Goal: Task Accomplishment & Management: Complete application form

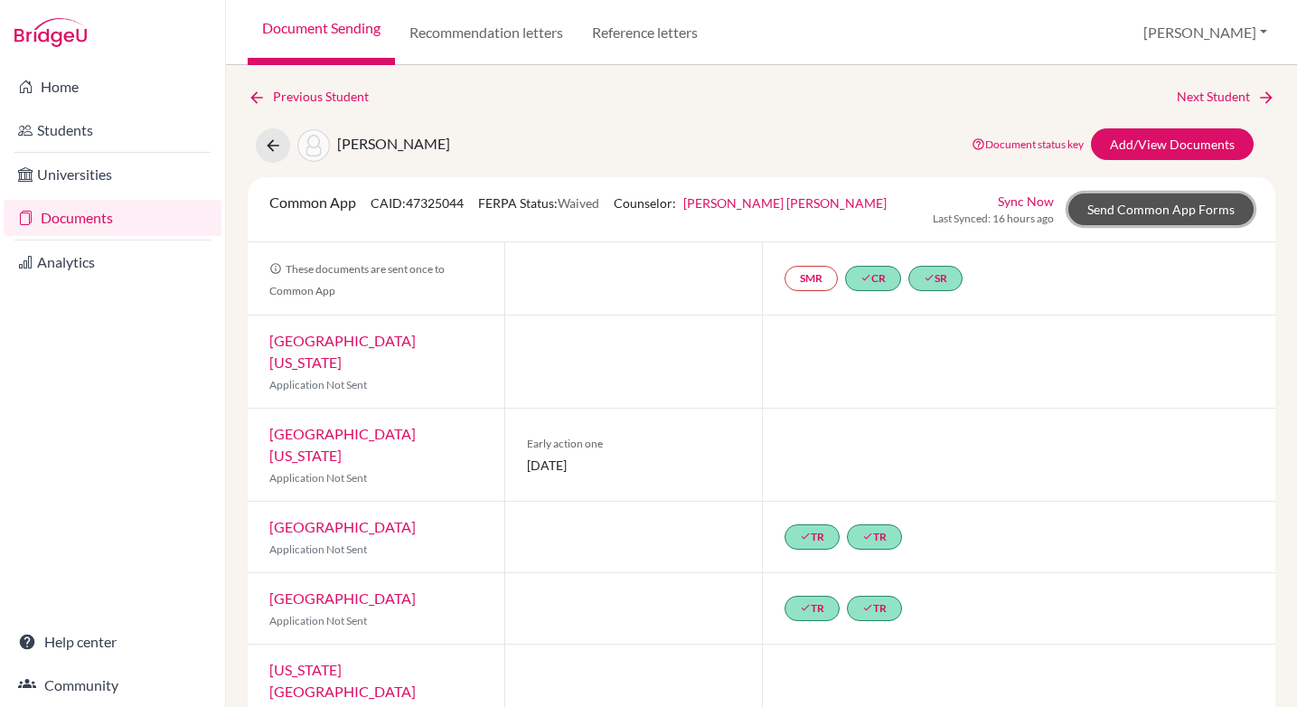
click at [1163, 211] on link "Send Common App Forms" at bounding box center [1160, 209] width 185 height 32
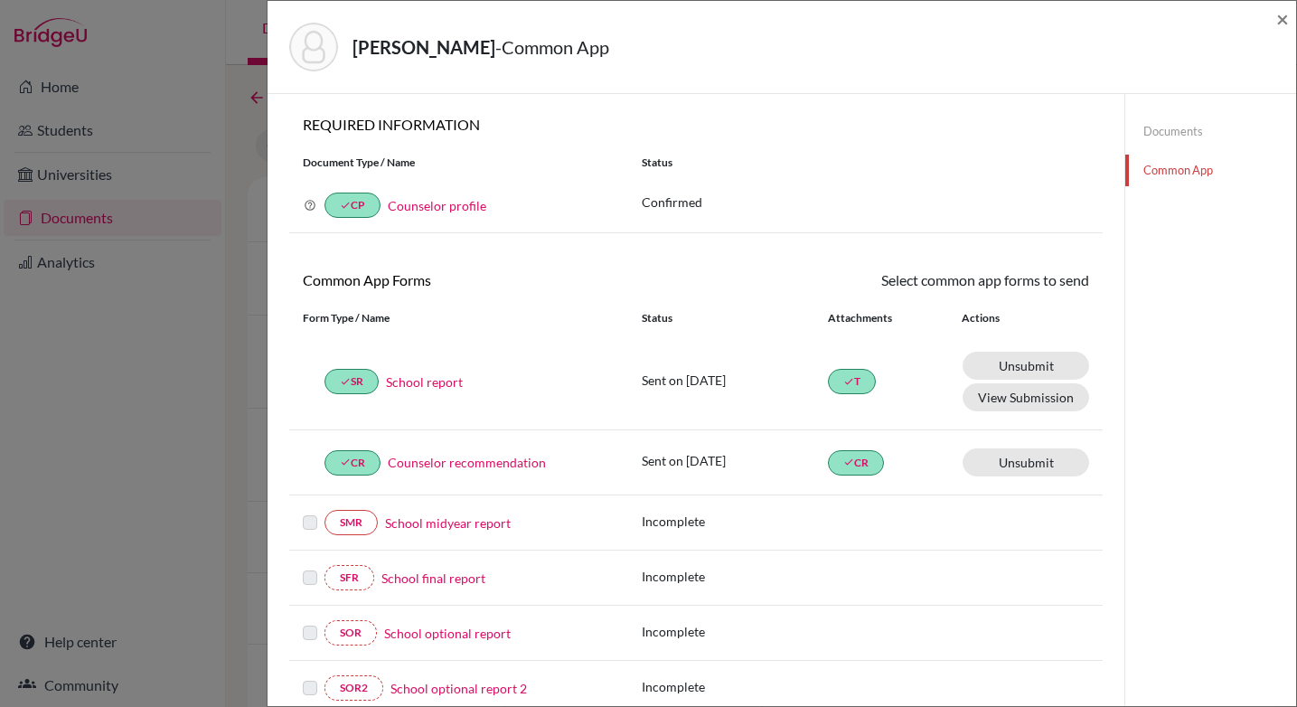
click at [1174, 131] on link "Documents" at bounding box center [1210, 132] width 171 height 32
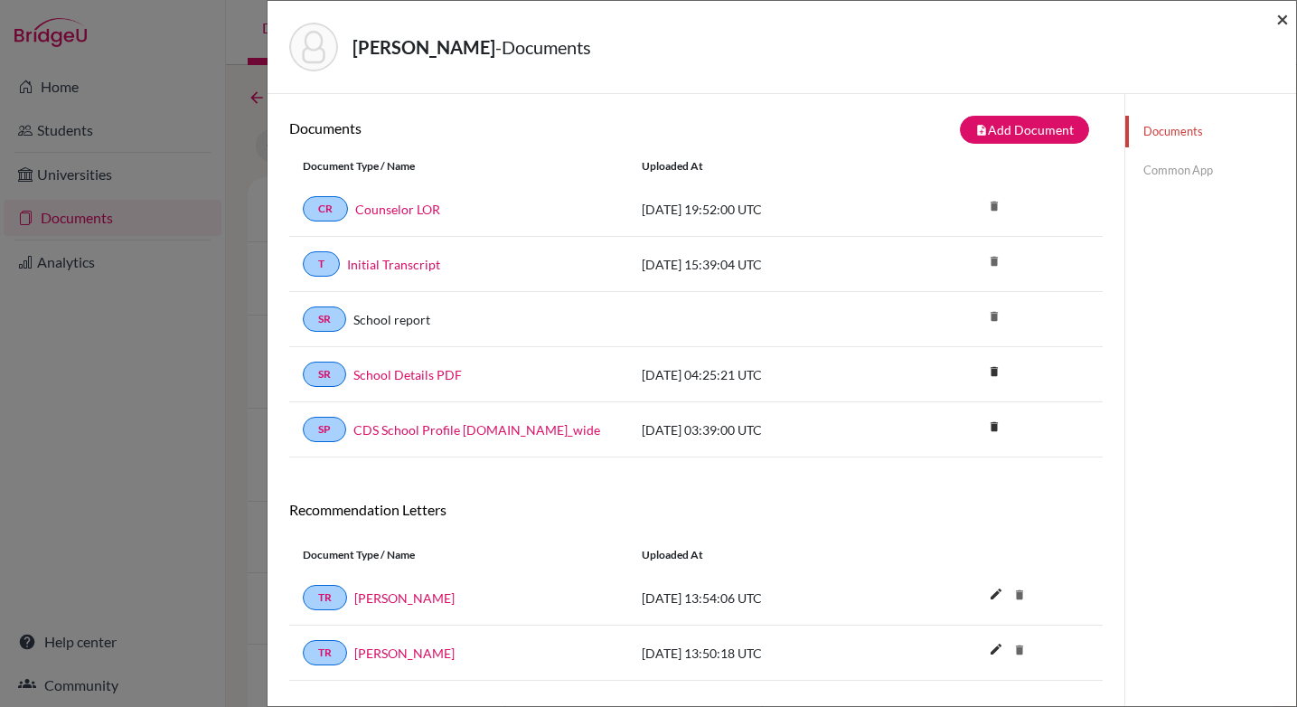
click at [1280, 20] on span "×" at bounding box center [1282, 18] width 13 height 26
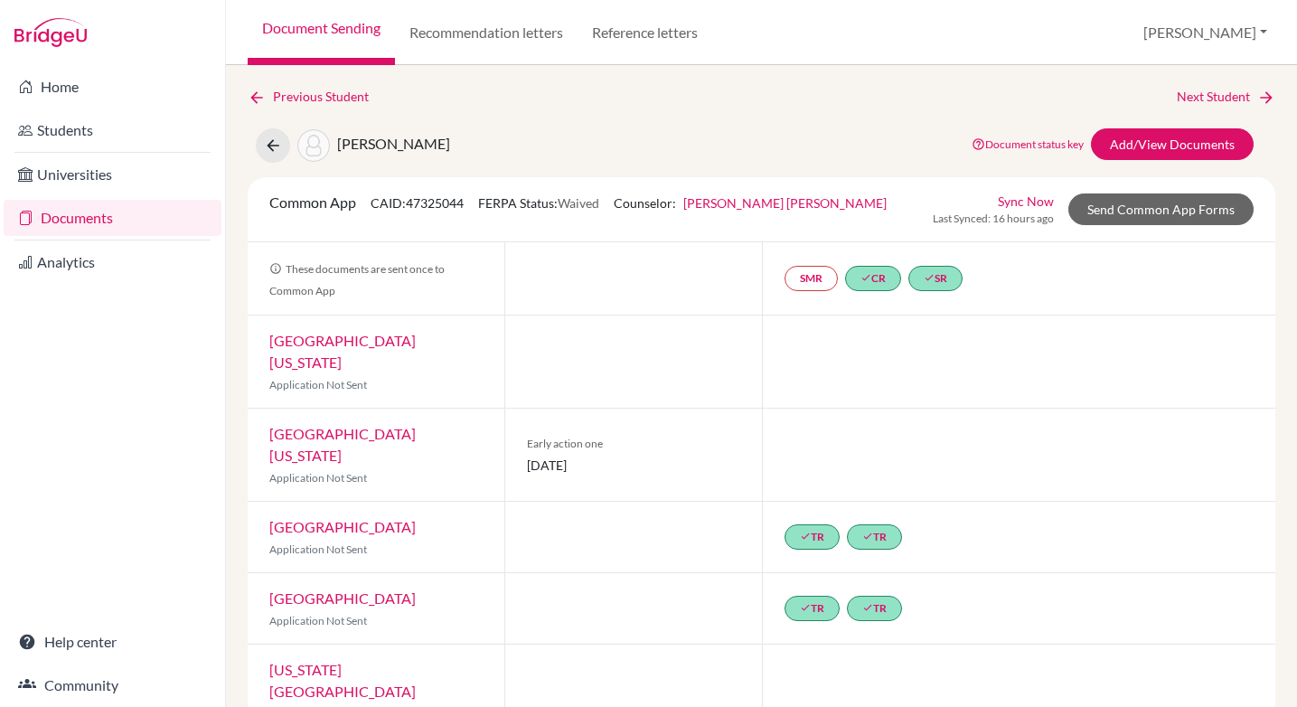
click at [332, 29] on link "Document Sending" at bounding box center [321, 32] width 147 height 65
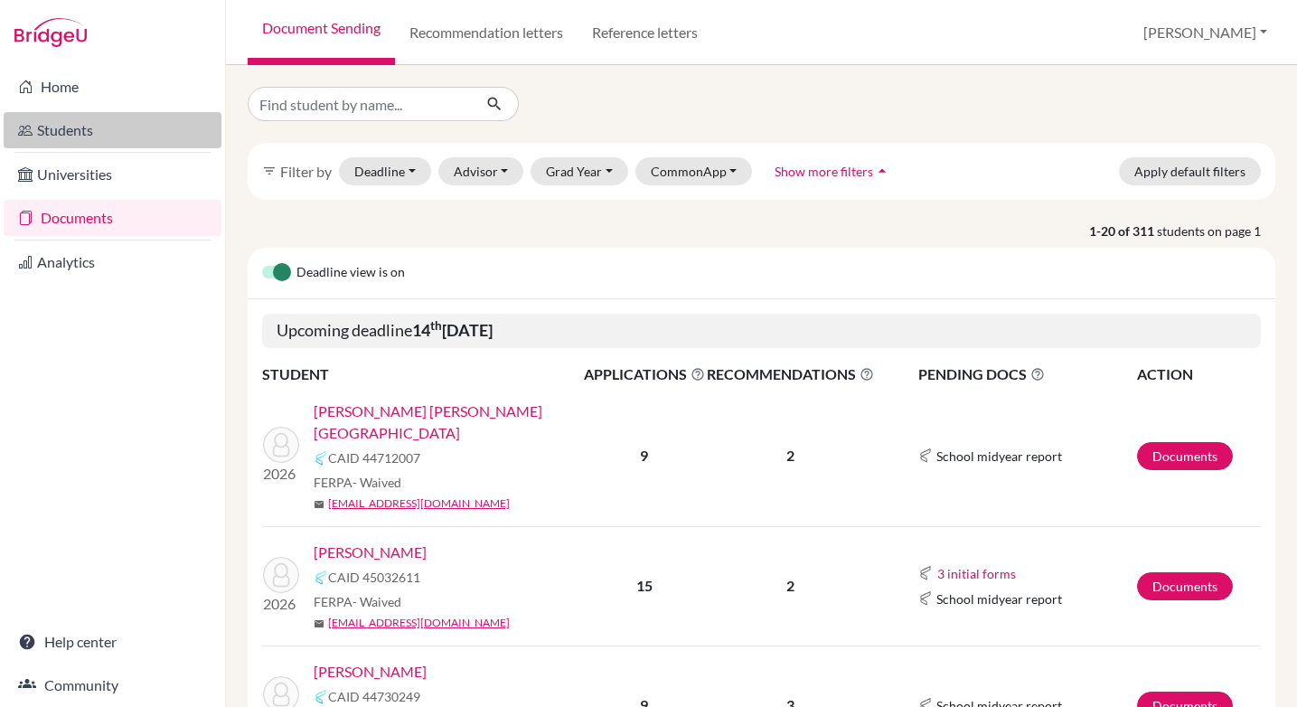
click at [68, 134] on link "Students" at bounding box center [113, 130] width 218 height 36
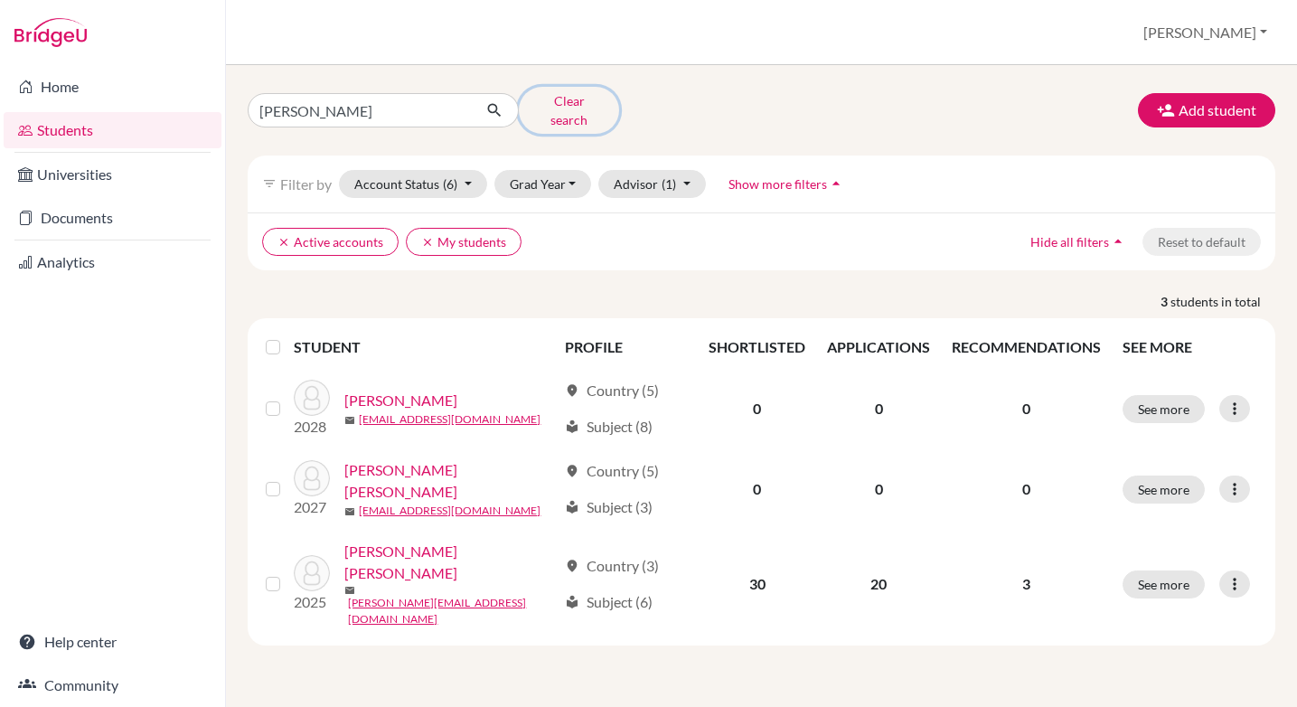
click at [577, 104] on button "Clear search" at bounding box center [569, 110] width 100 height 47
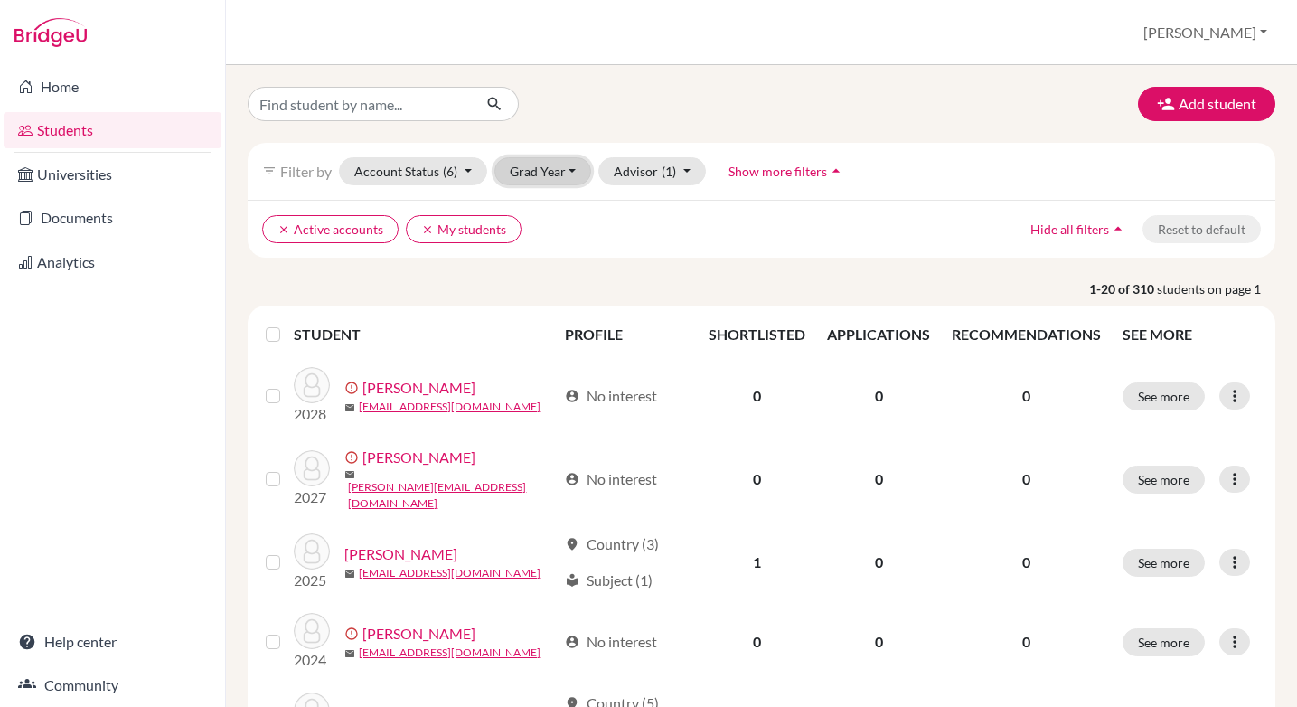
click at [537, 172] on button "Grad Year" at bounding box center [543, 171] width 98 height 28
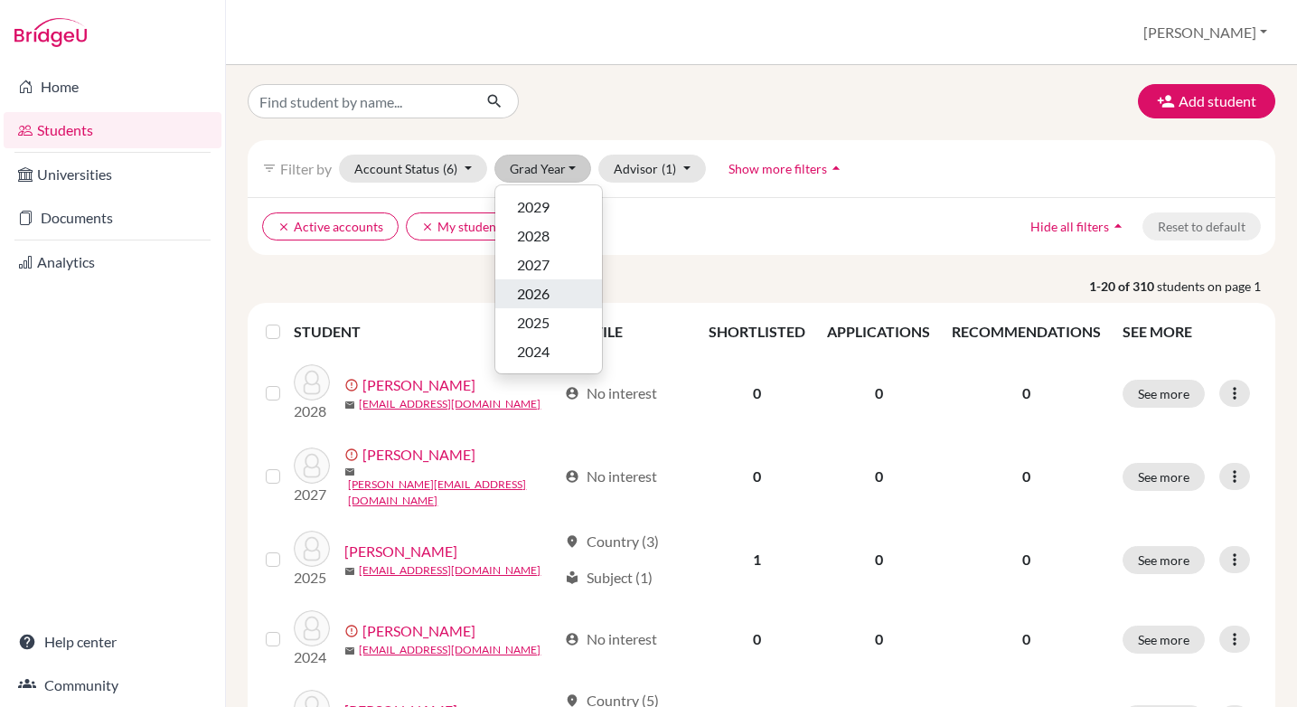
click at [535, 299] on span "2026" at bounding box center [533, 294] width 33 height 22
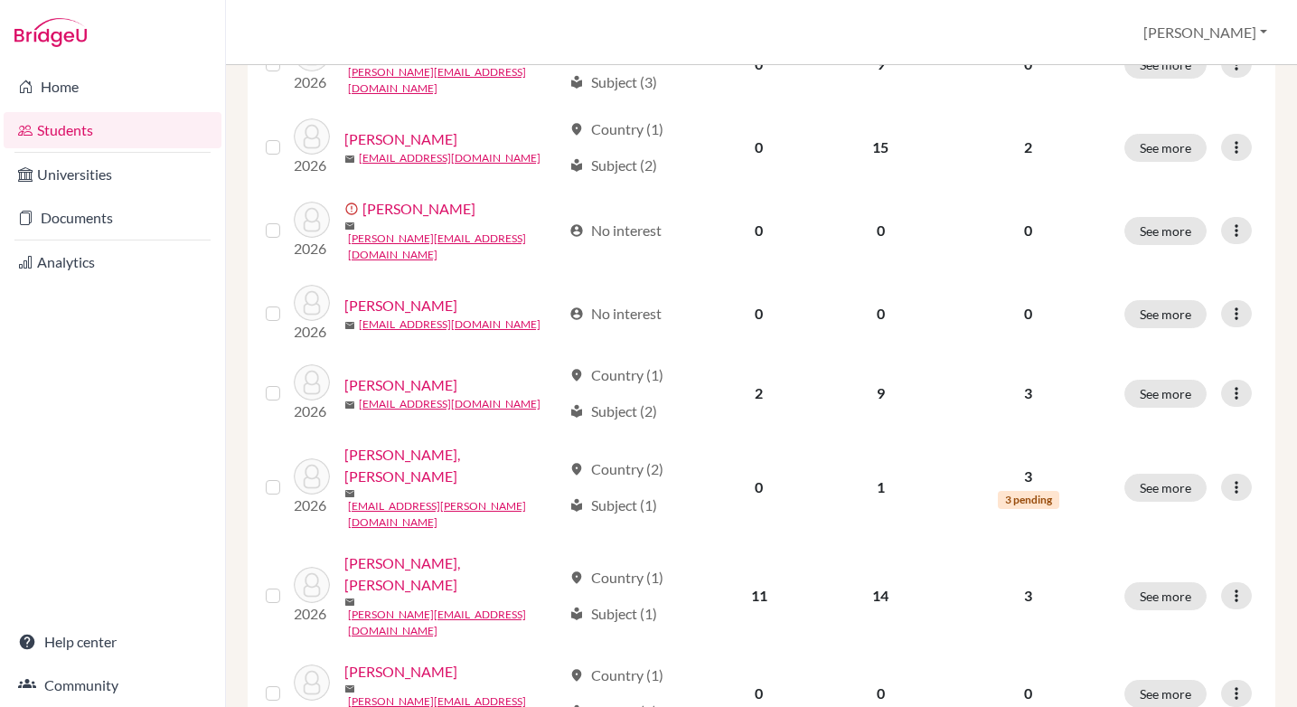
scroll to position [1363, 0]
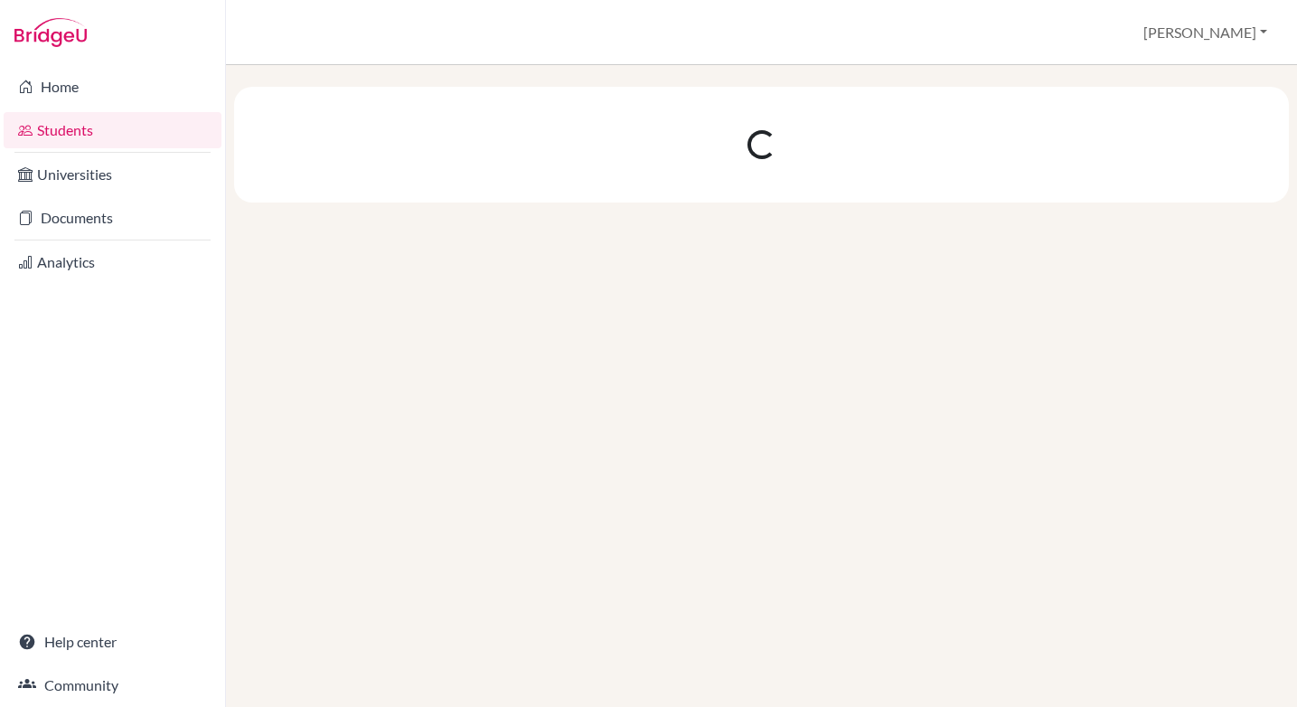
scroll to position [0, 0]
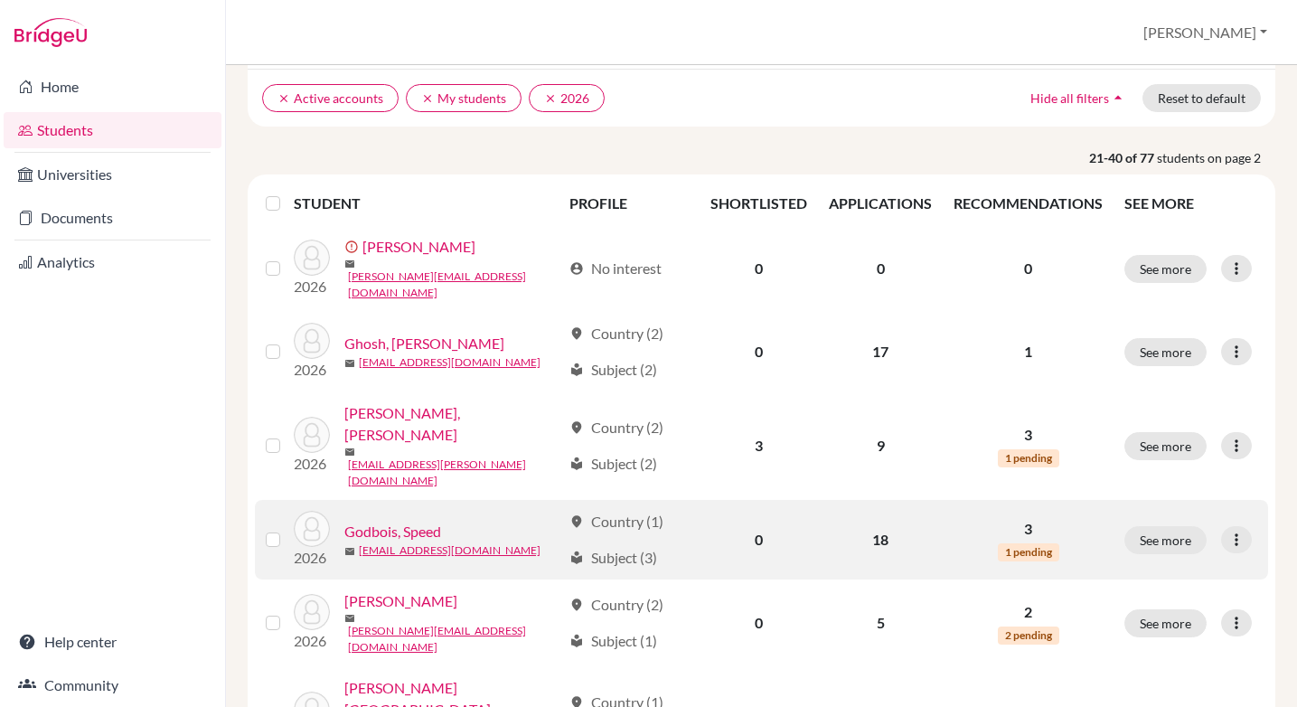
scroll to position [133, 0]
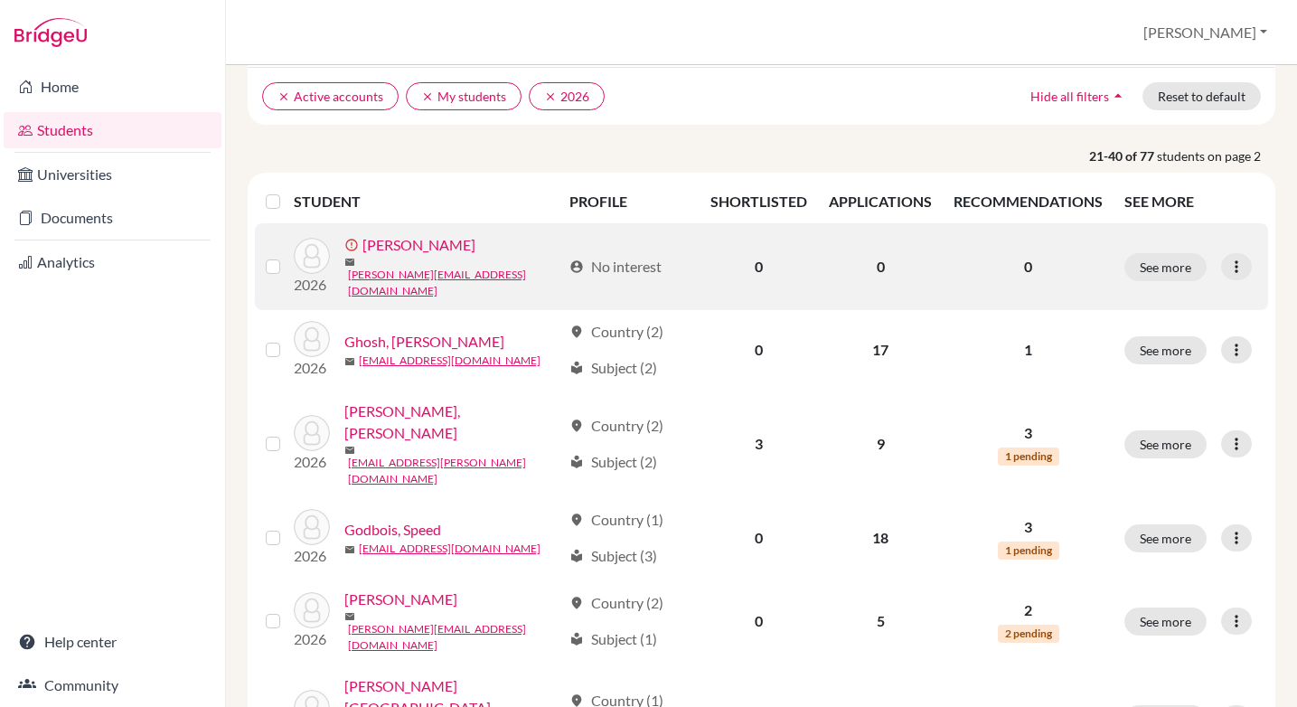
click at [287, 256] on label at bounding box center [287, 256] width 0 height 0
click at [0, 0] on input "checkbox" at bounding box center [0, 0] width 0 height 0
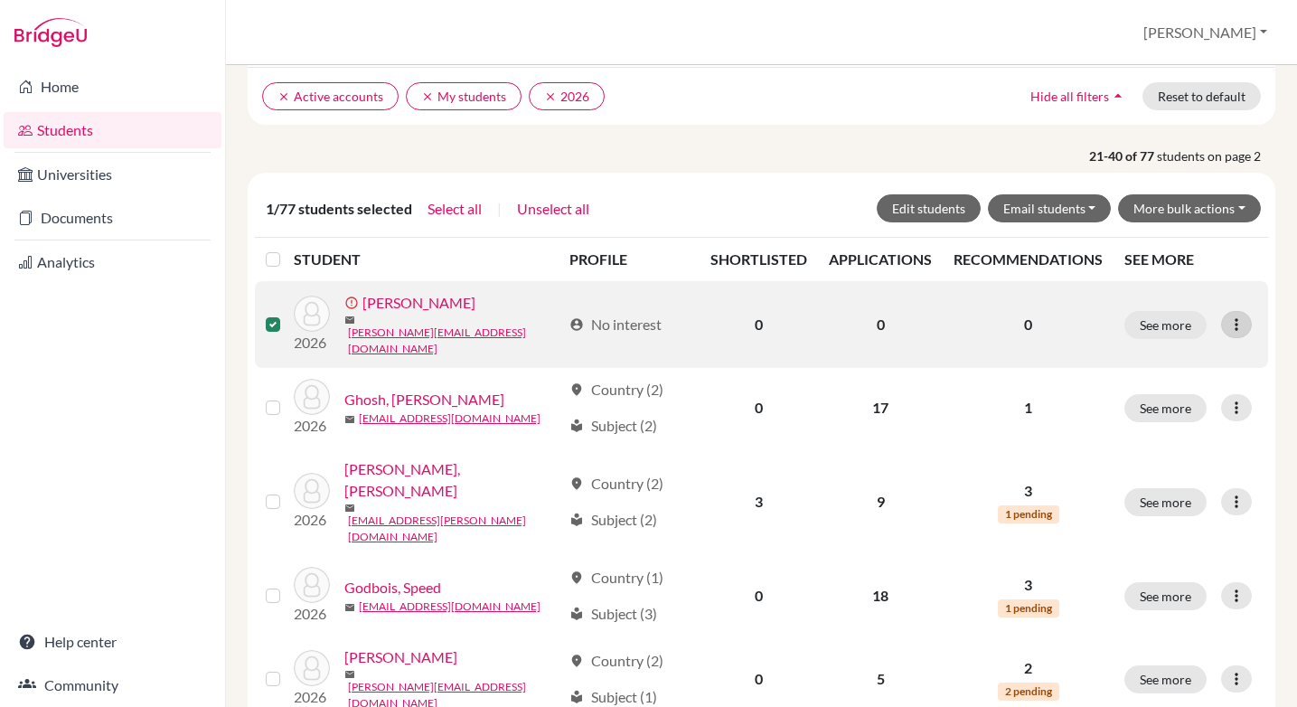
click at [1227, 323] on icon at bounding box center [1236, 324] width 18 height 18
click at [1145, 354] on button "Edit student" at bounding box center [1168, 358] width 164 height 29
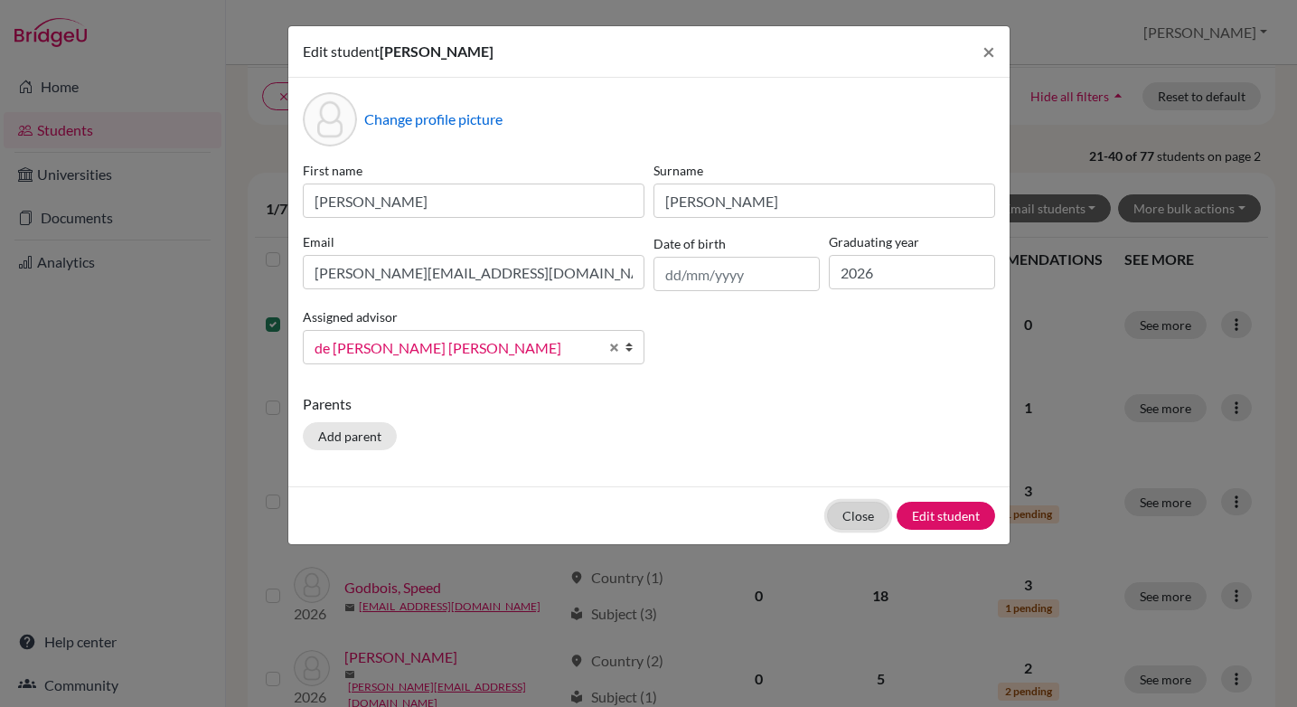
click at [860, 514] on button "Close" at bounding box center [858, 515] width 62 height 28
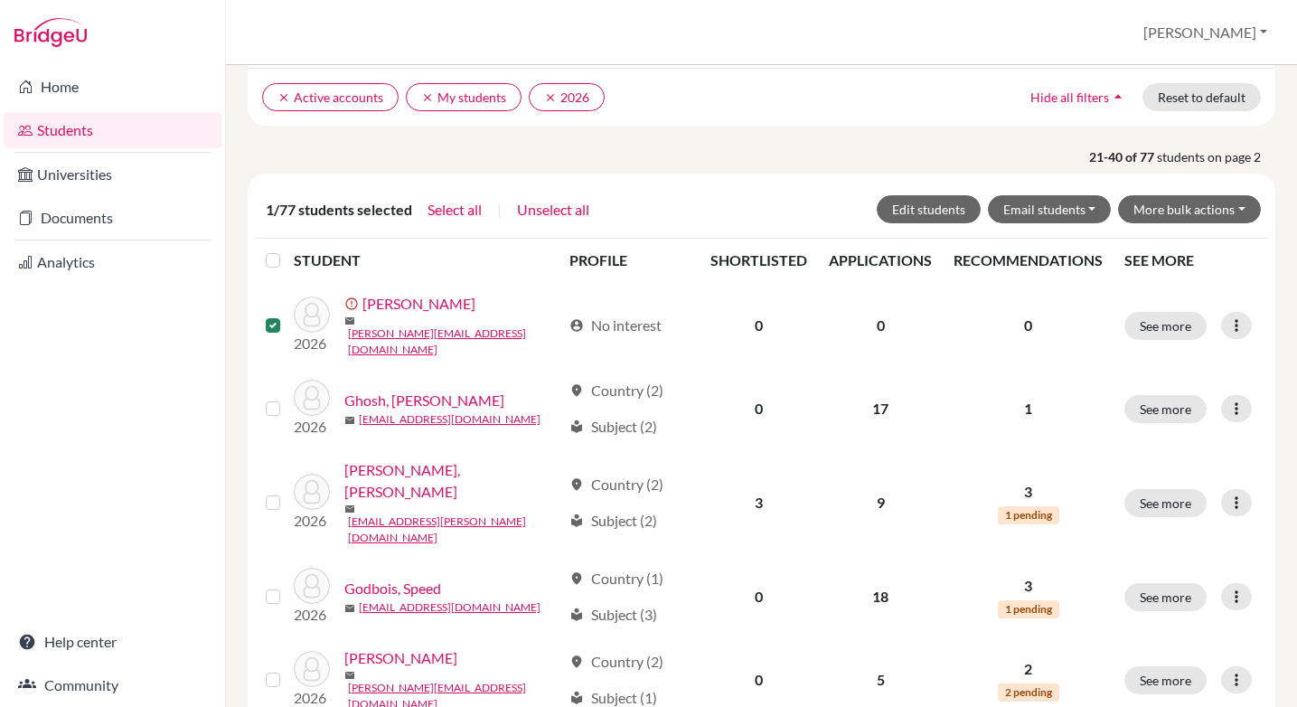
scroll to position [139, 0]
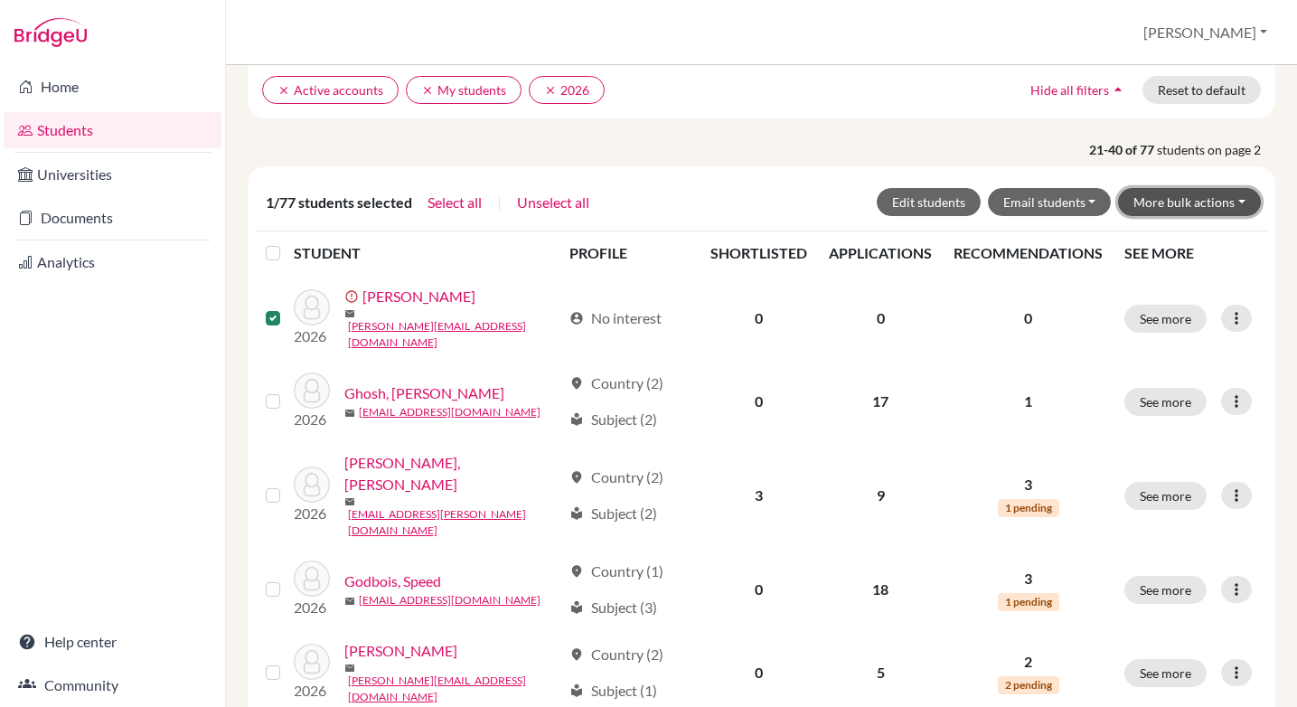
click at [1241, 200] on button "More bulk actions" at bounding box center [1189, 202] width 143 height 28
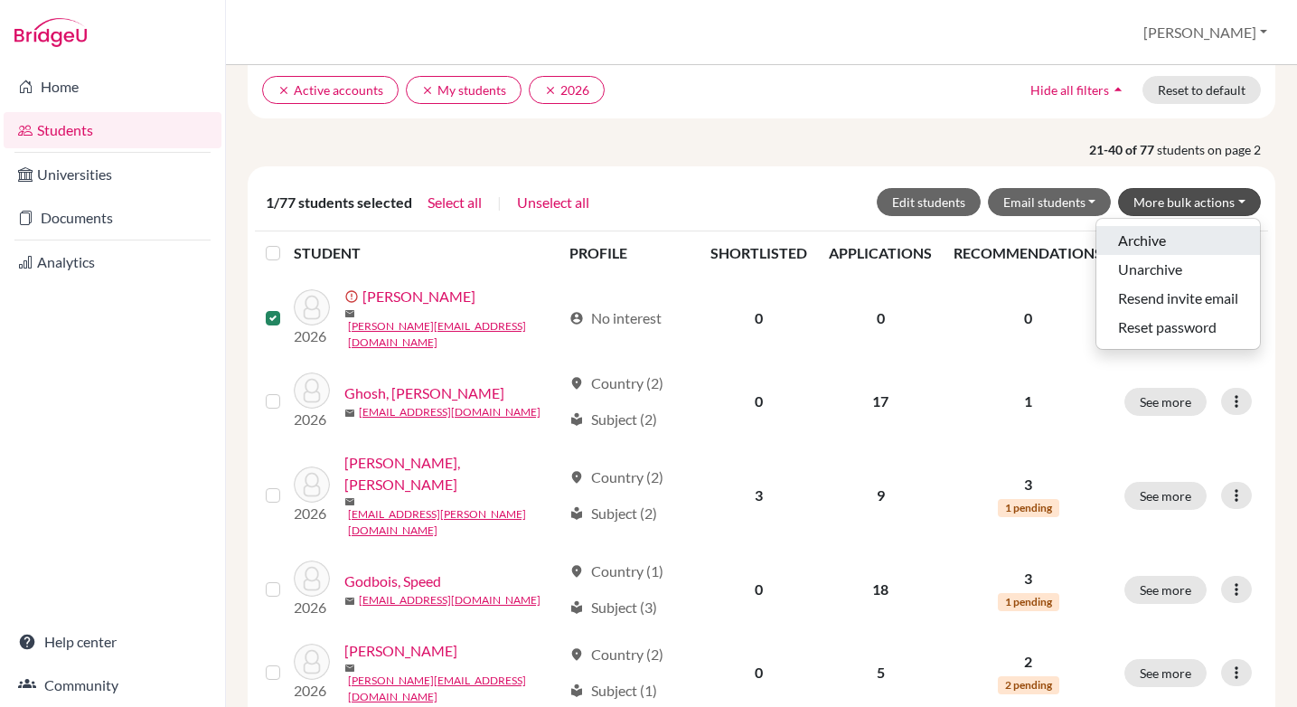
click at [1149, 242] on button "Archive" at bounding box center [1178, 240] width 164 height 29
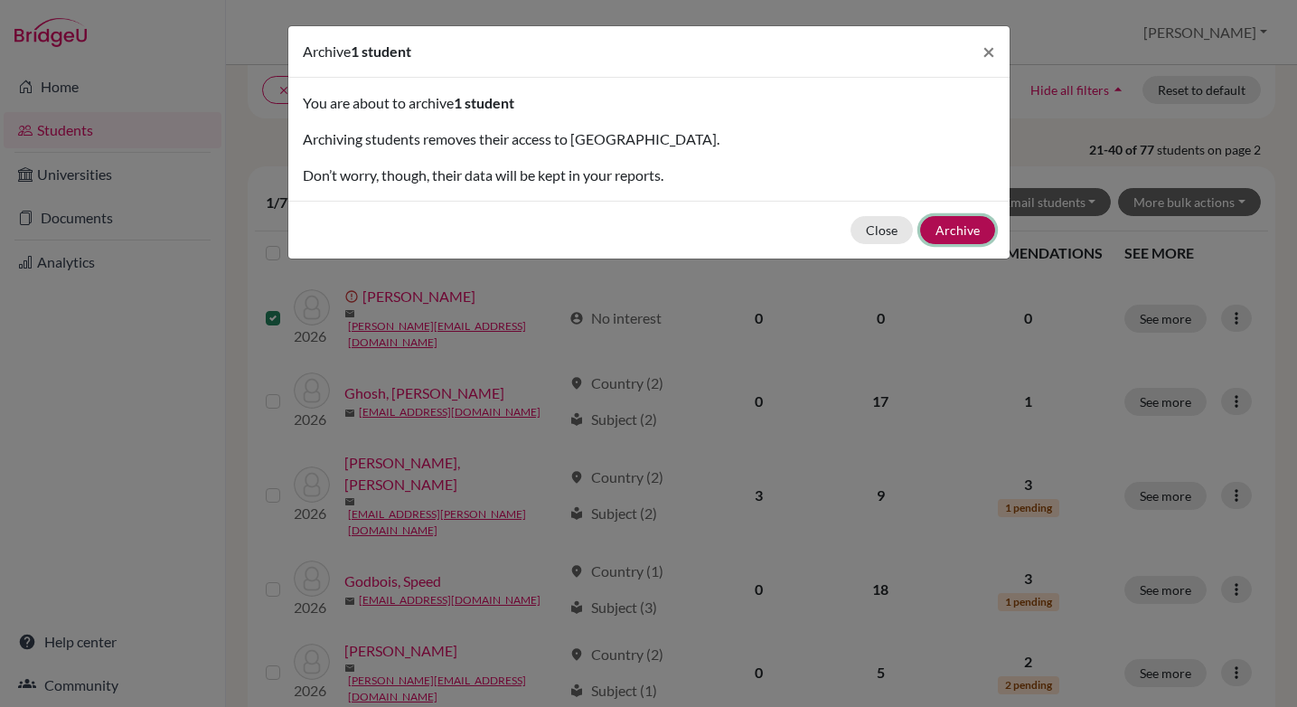
click at [955, 224] on button "Archive" at bounding box center [957, 230] width 75 height 28
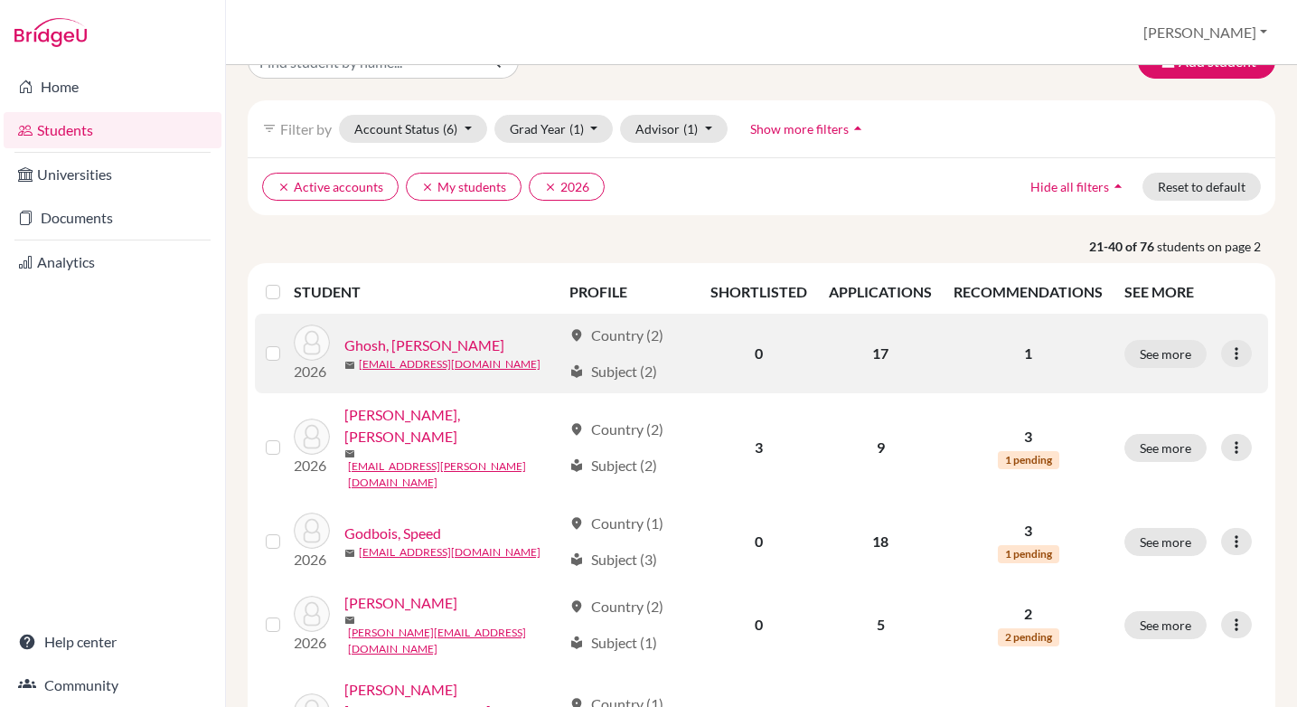
scroll to position [112, 0]
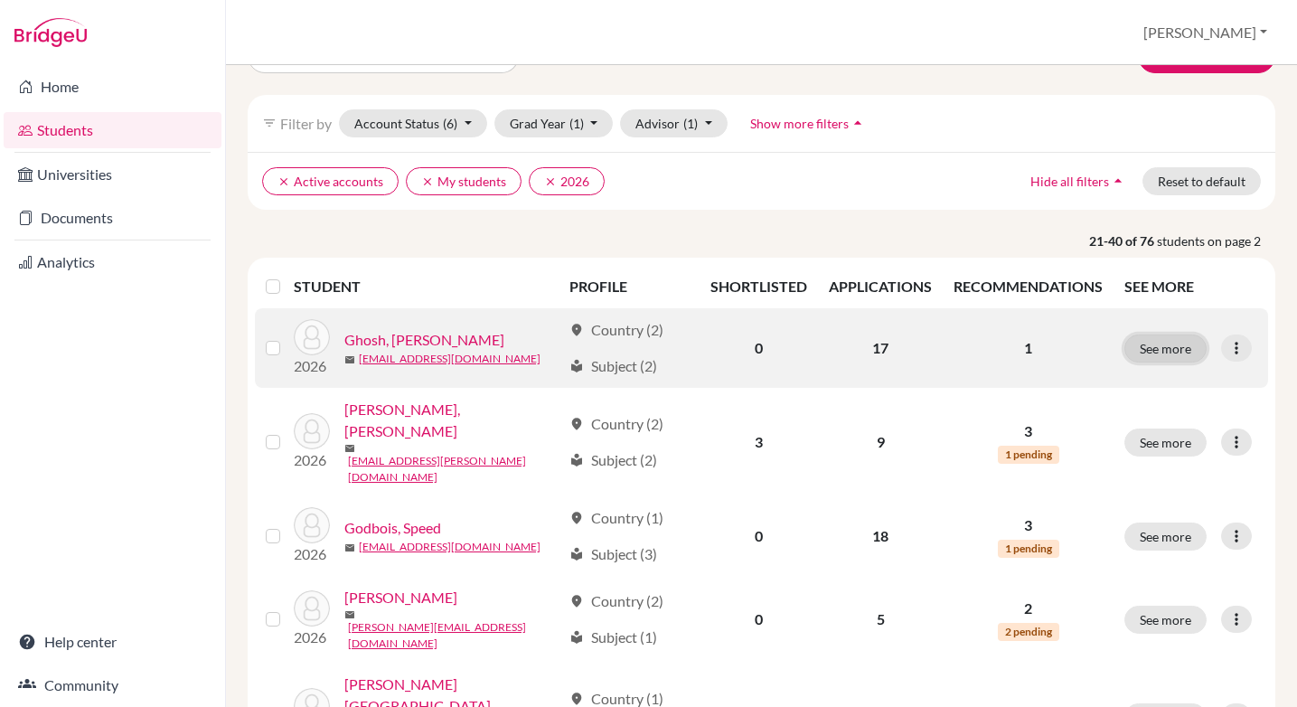
click at [1169, 345] on button "See more" at bounding box center [1165, 348] width 82 height 28
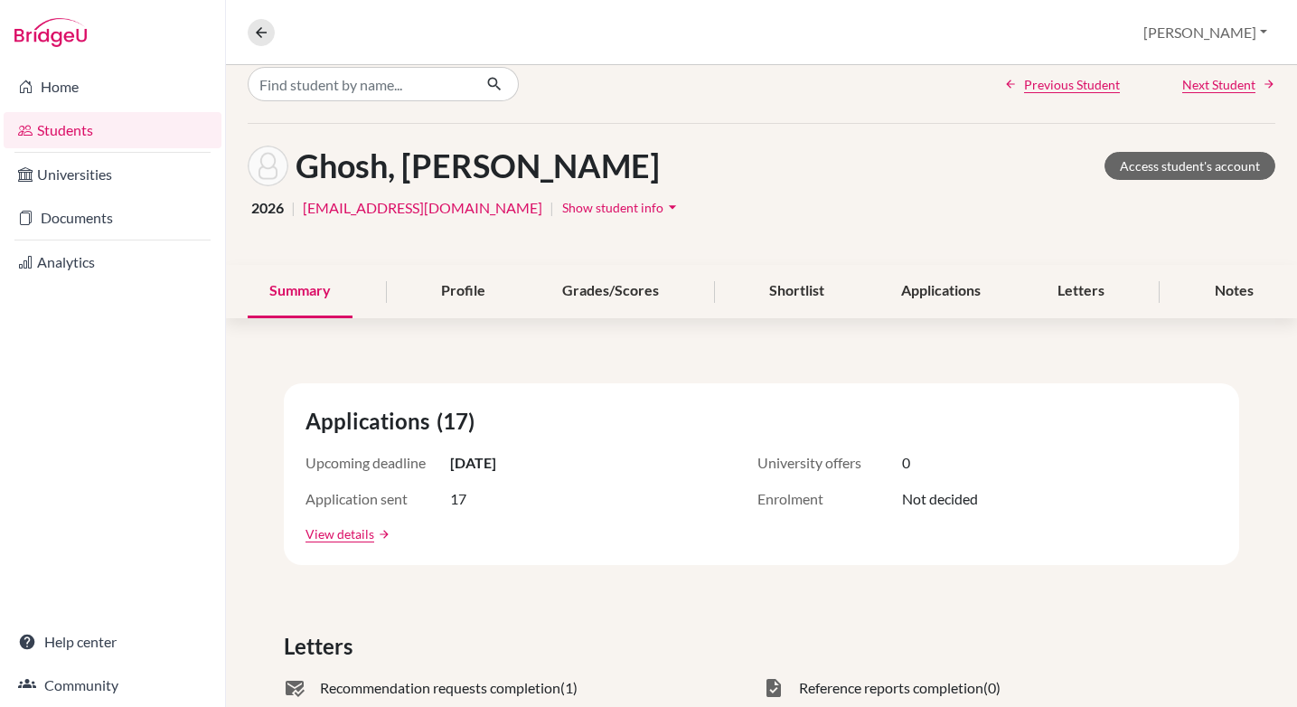
scroll to position [11, 0]
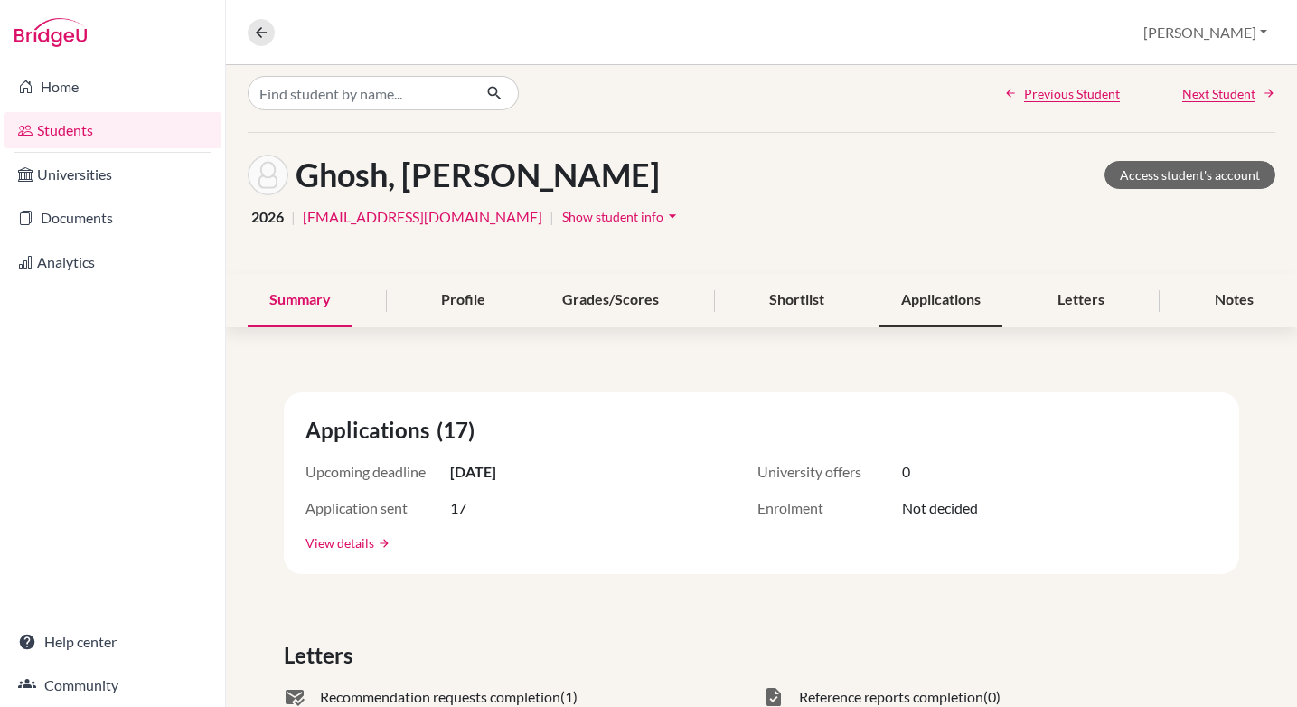
click at [944, 304] on div "Applications" at bounding box center [940, 300] width 123 height 53
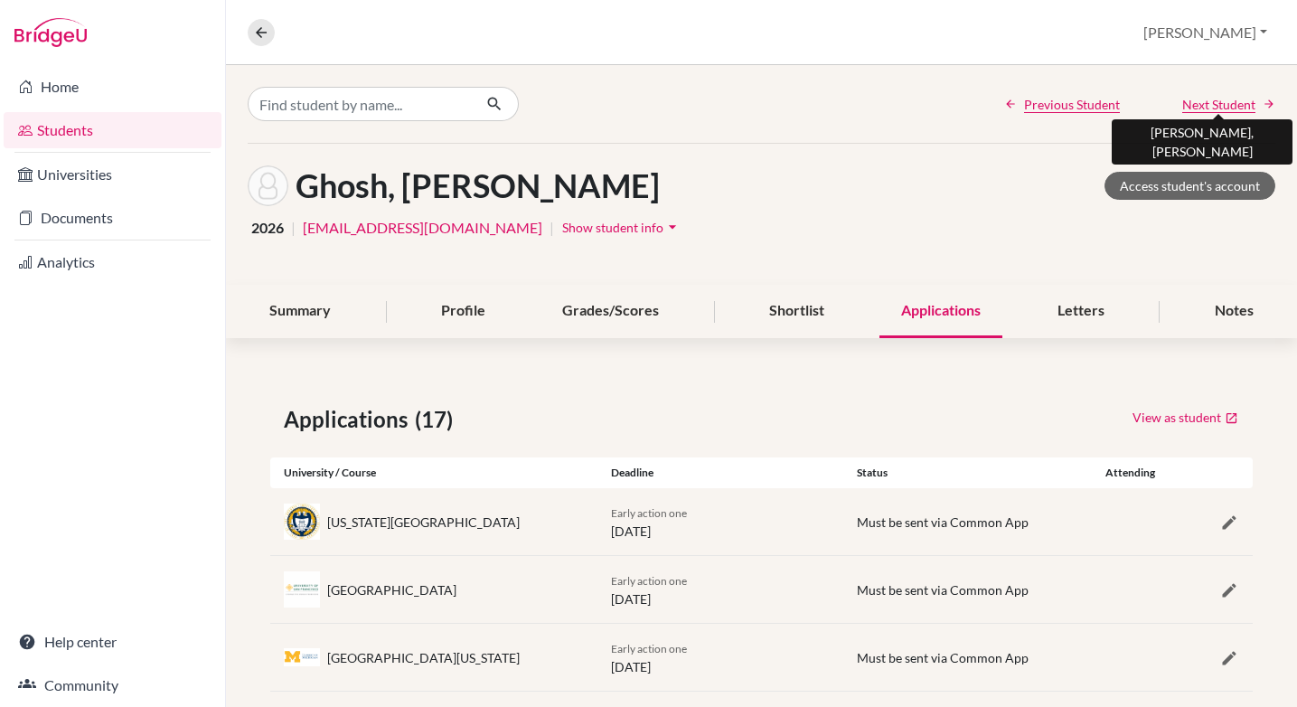
click at [1218, 103] on span "Next Student" at bounding box center [1218, 104] width 73 height 19
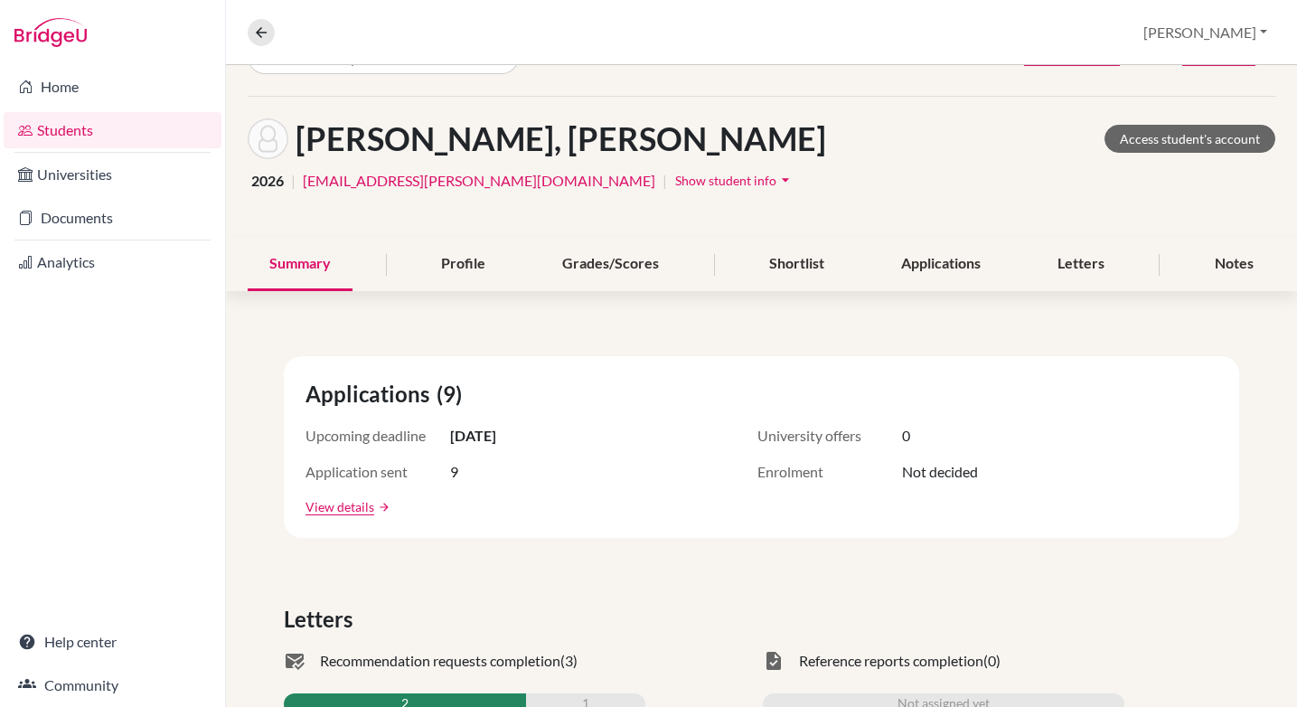
scroll to position [44, 0]
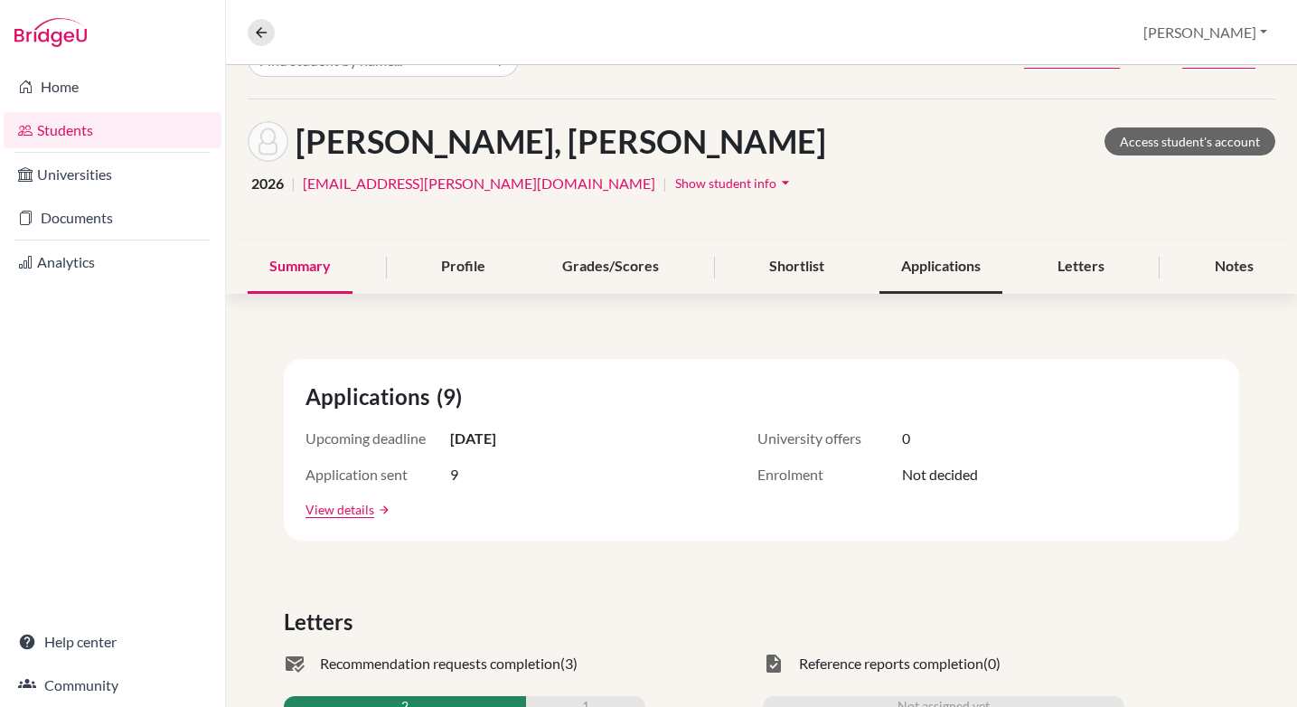
click at [933, 262] on div "Applications" at bounding box center [940, 266] width 123 height 53
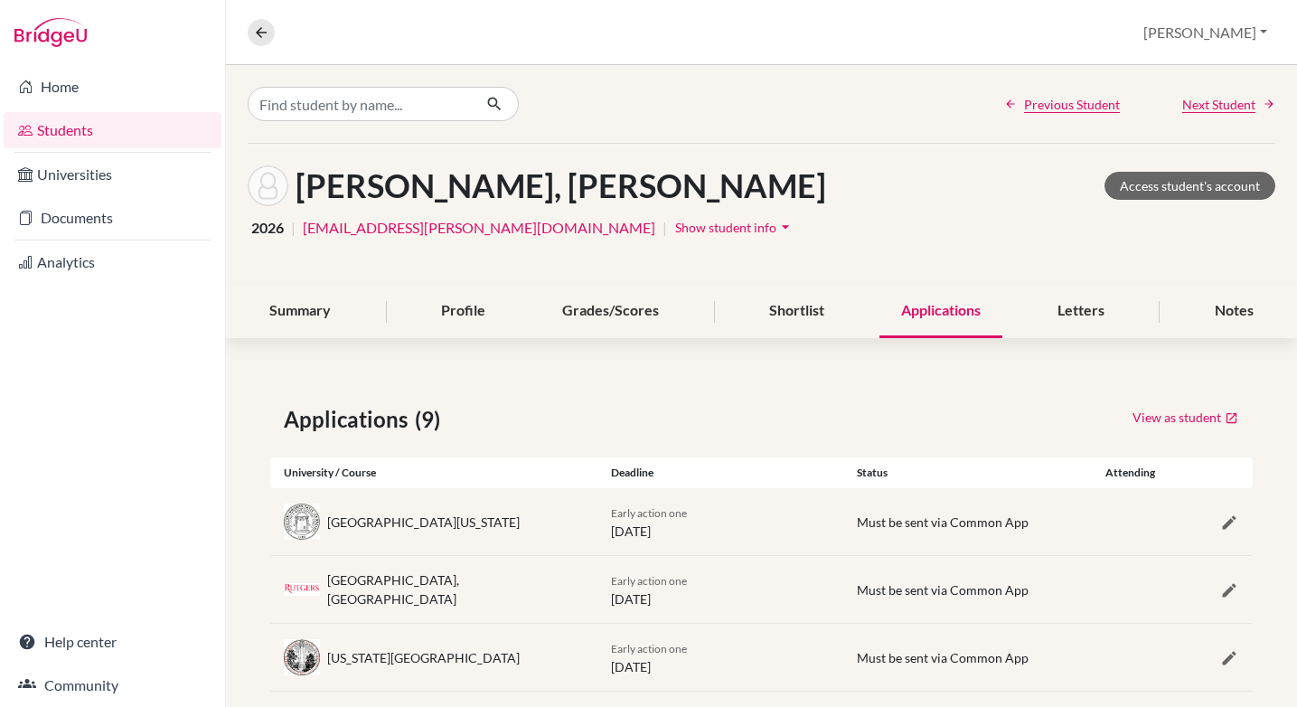
click at [1203, 106] on span "Next Student" at bounding box center [1218, 104] width 73 height 19
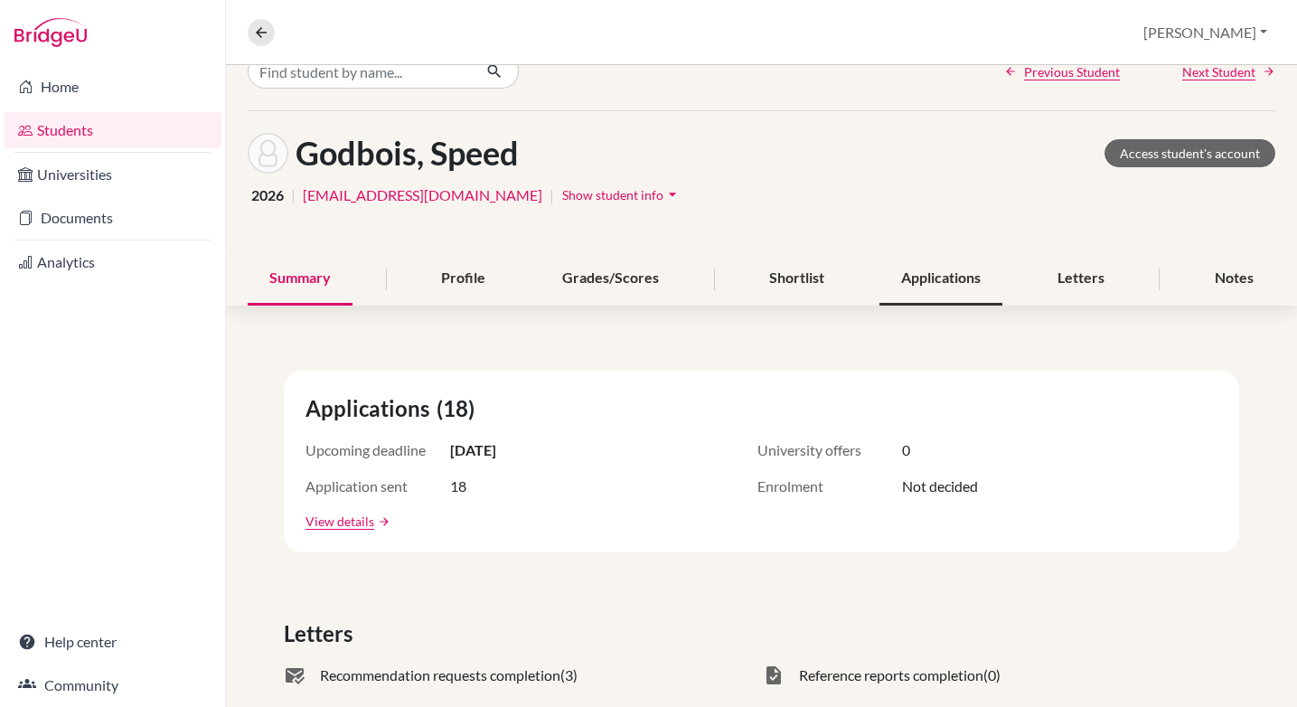
scroll to position [31, 0]
click at [918, 275] on div "Applications" at bounding box center [940, 280] width 123 height 53
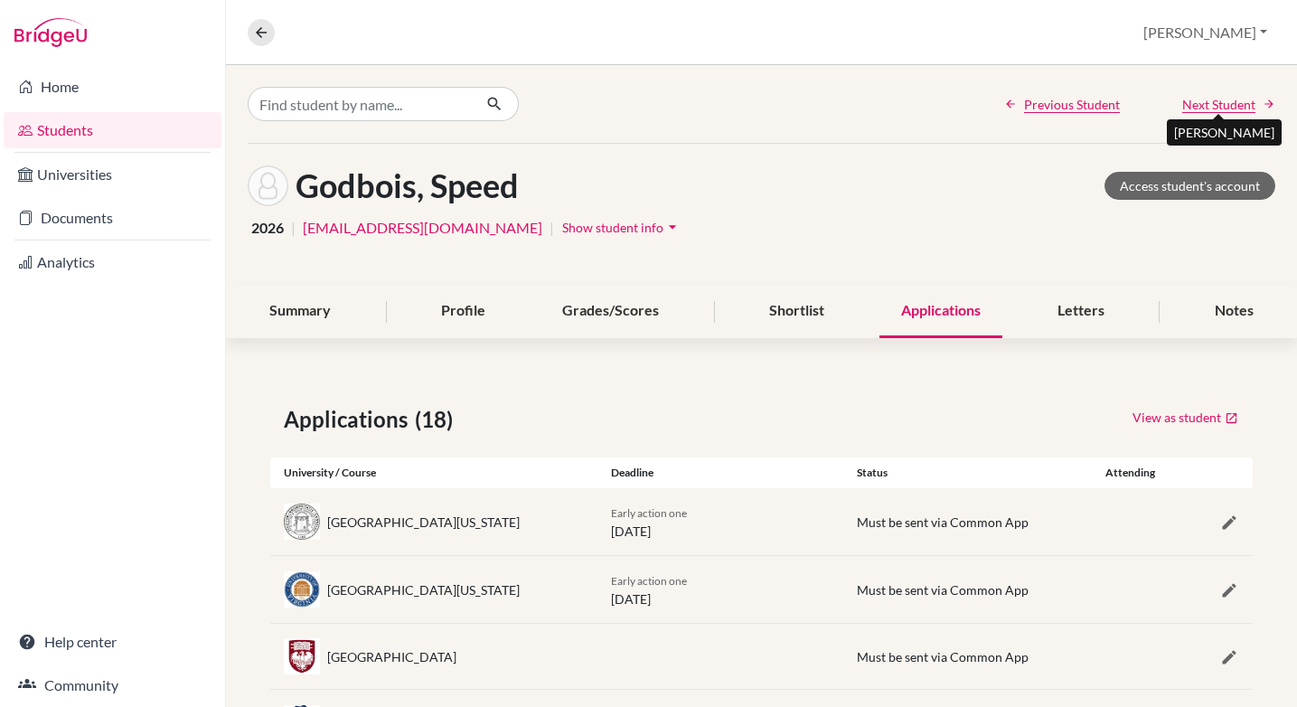
click at [1221, 109] on span "Next Student" at bounding box center [1218, 104] width 73 height 19
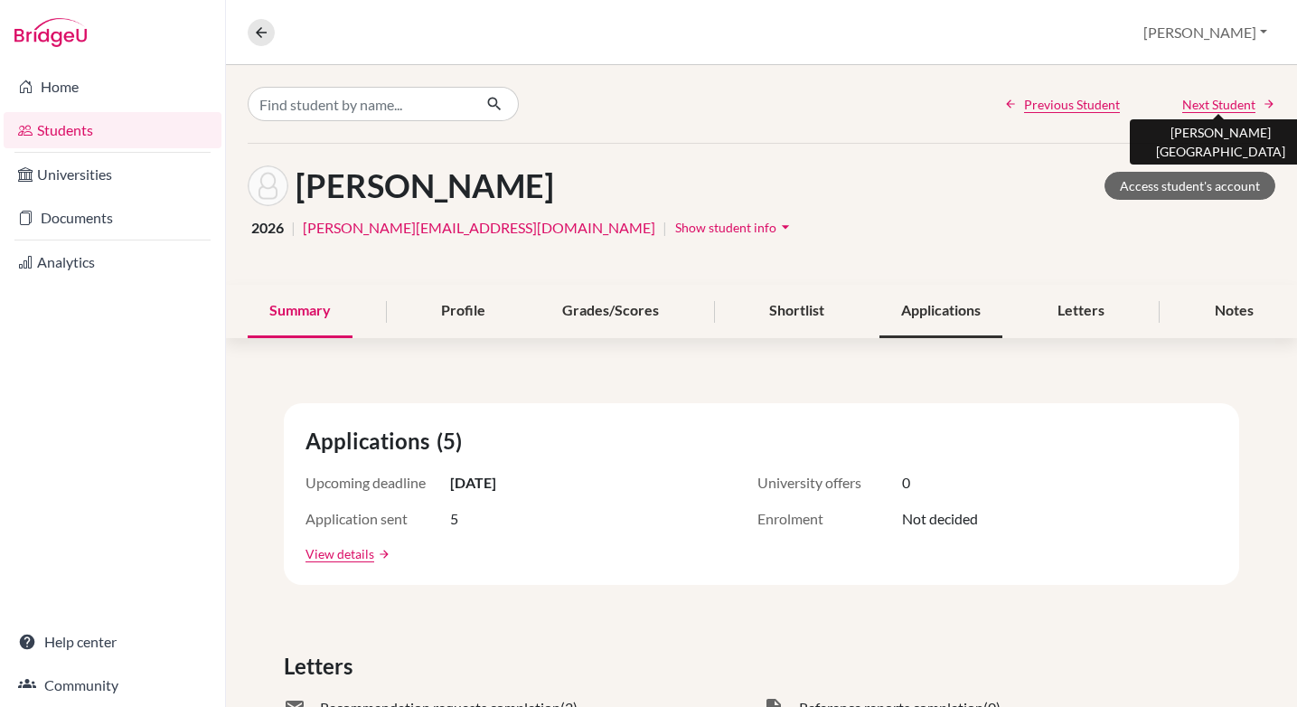
click at [953, 309] on div "Applications" at bounding box center [940, 311] width 123 height 53
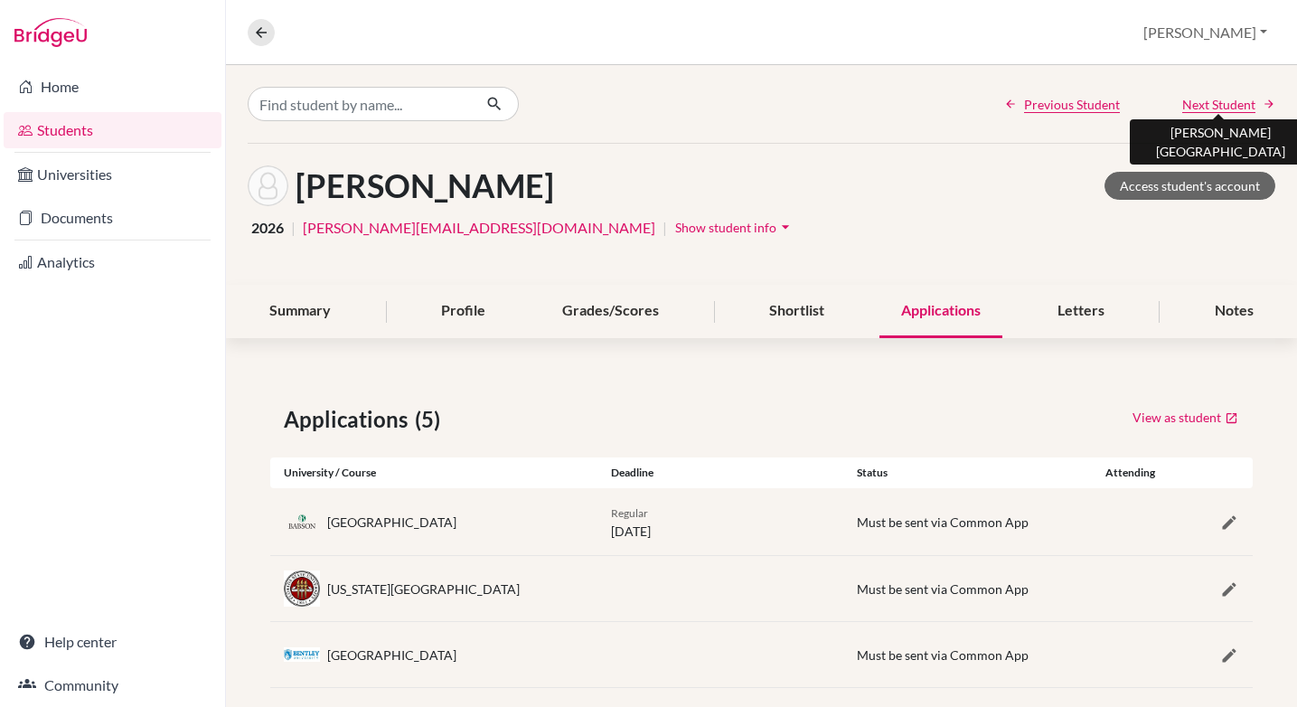
click at [1203, 106] on span "Next Student" at bounding box center [1218, 104] width 73 height 19
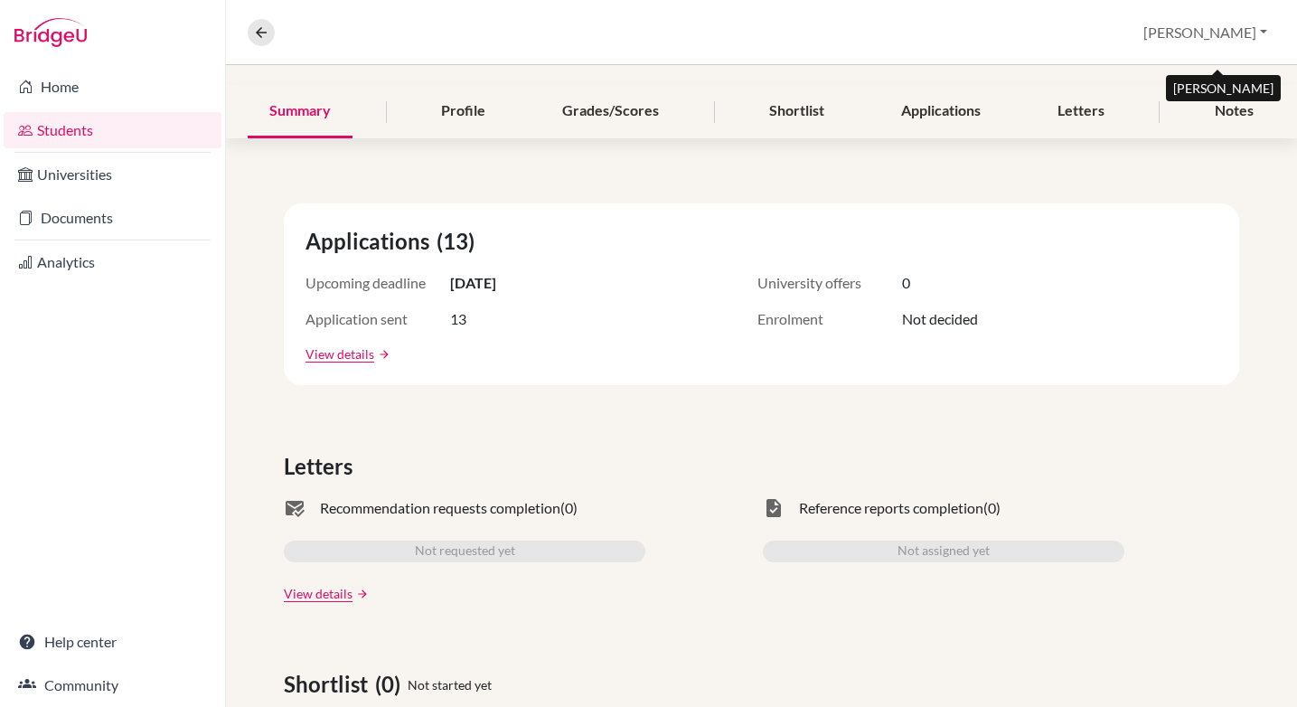
scroll to position [134, 0]
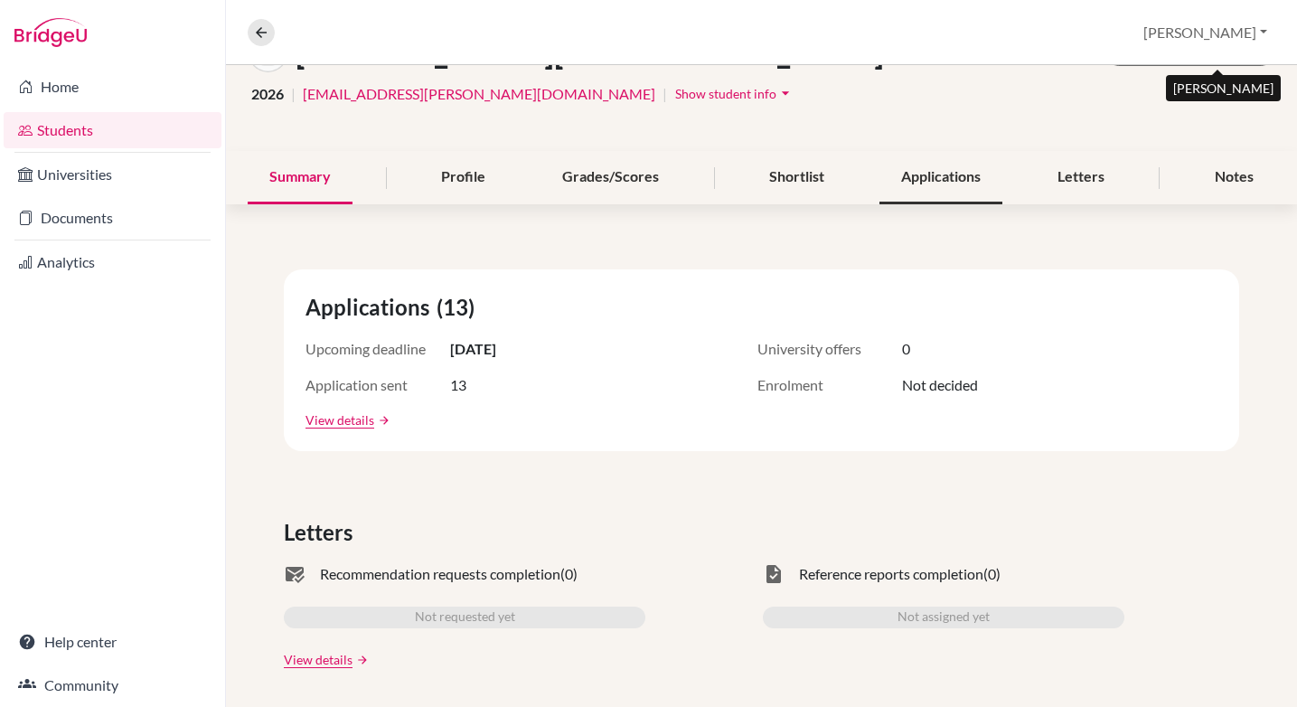
click at [922, 172] on div "Applications" at bounding box center [940, 177] width 123 height 53
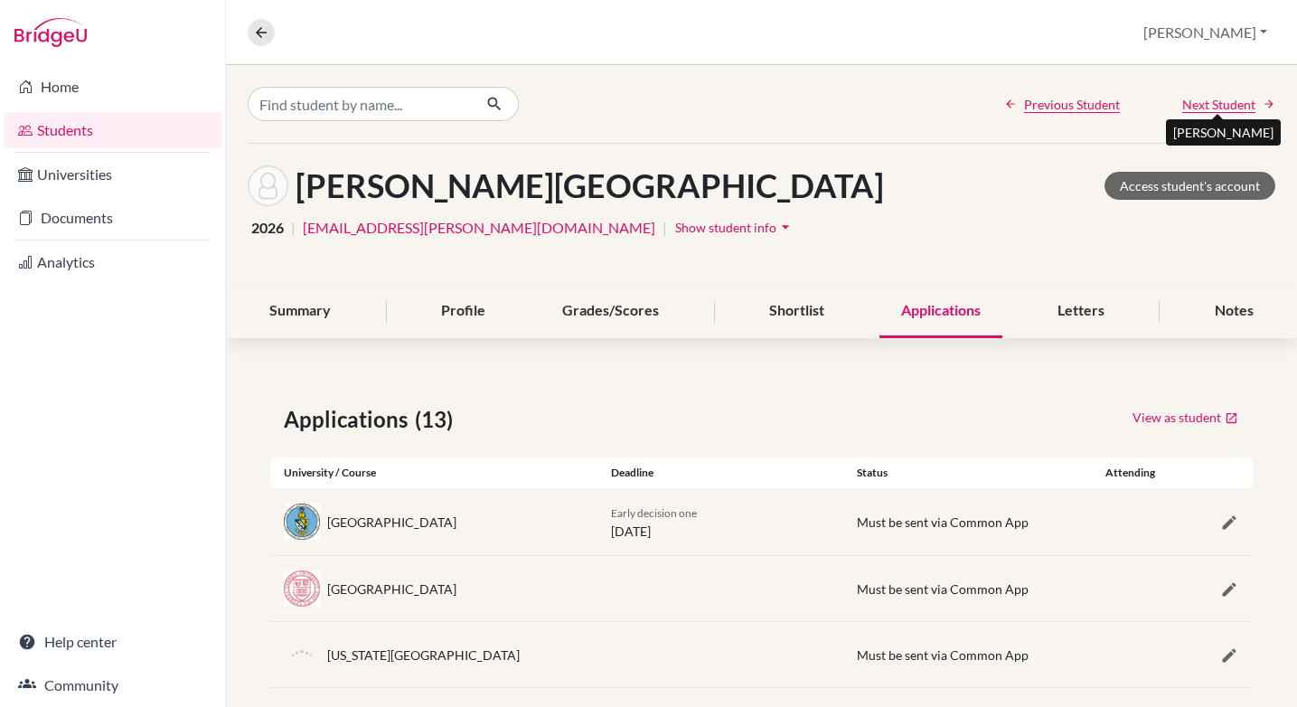
click at [1203, 102] on span "Next Student" at bounding box center [1218, 104] width 73 height 19
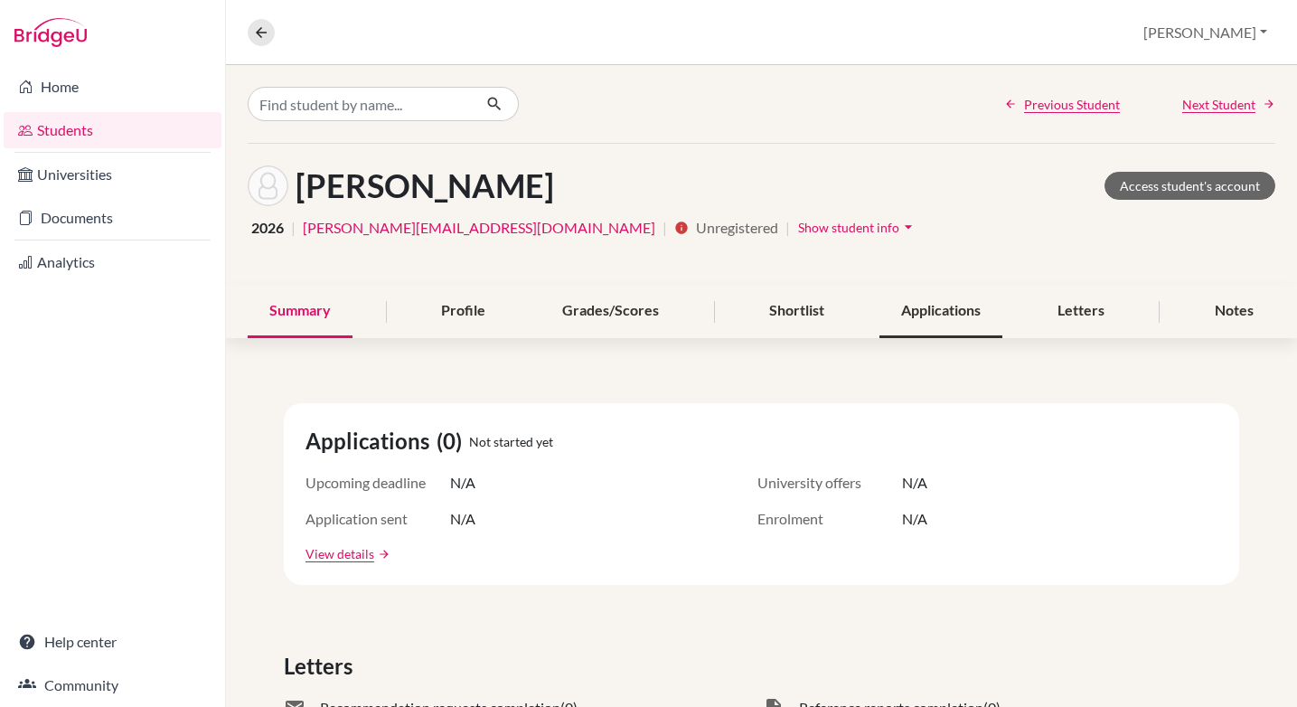
click at [923, 312] on div "Applications" at bounding box center [940, 311] width 123 height 53
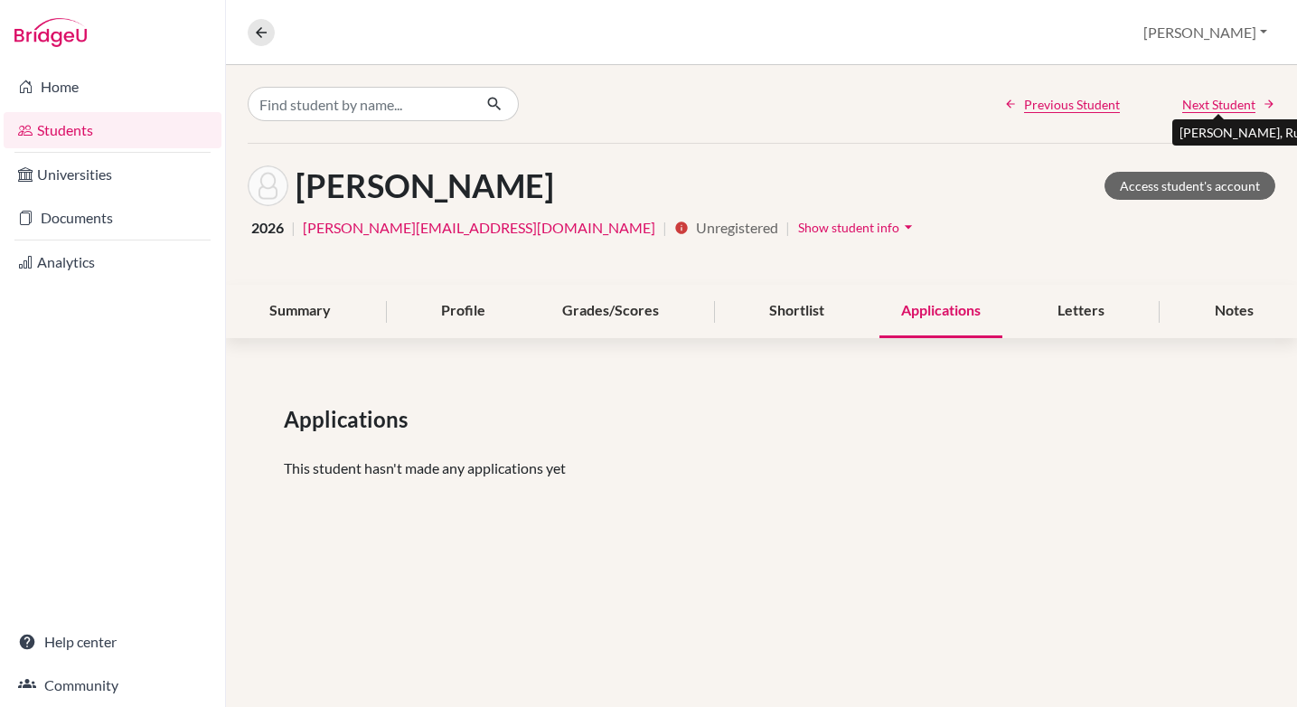
click at [1216, 109] on span "Next Student" at bounding box center [1218, 104] width 73 height 19
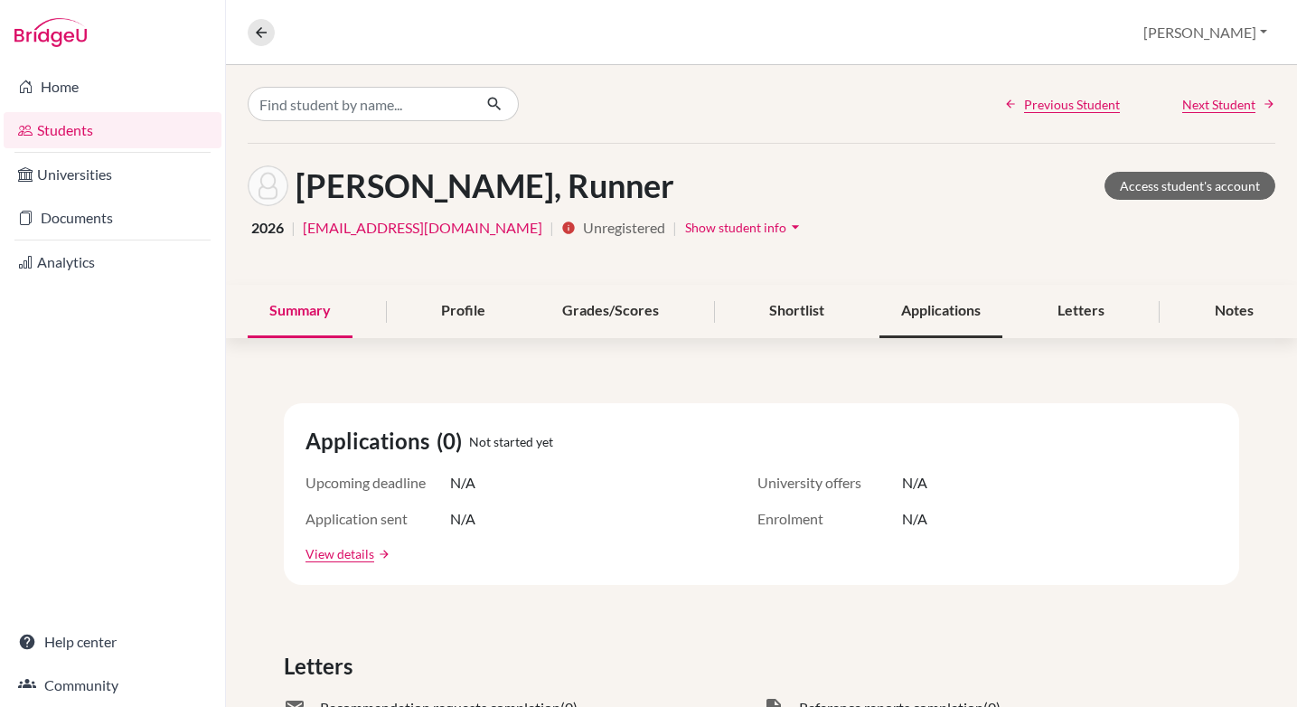
click at [916, 312] on div "Applications" at bounding box center [940, 311] width 123 height 53
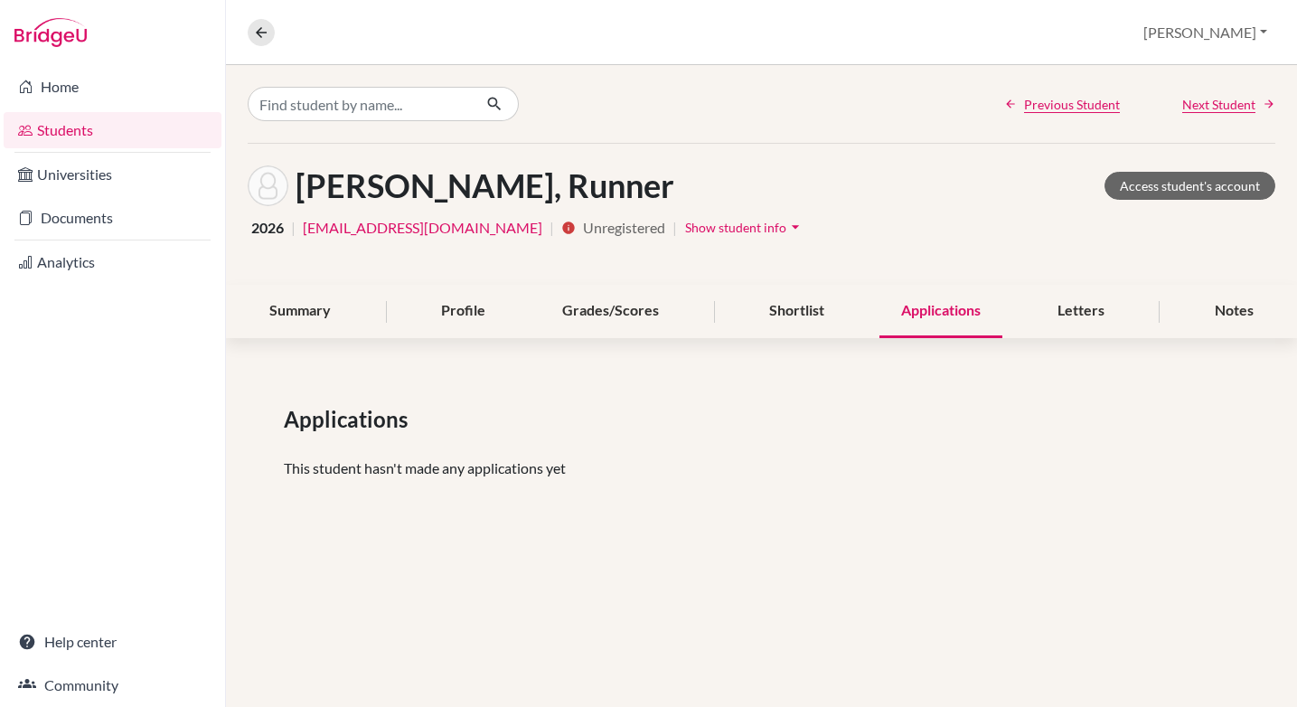
click at [1204, 102] on span "Next Student" at bounding box center [1218, 104] width 73 height 19
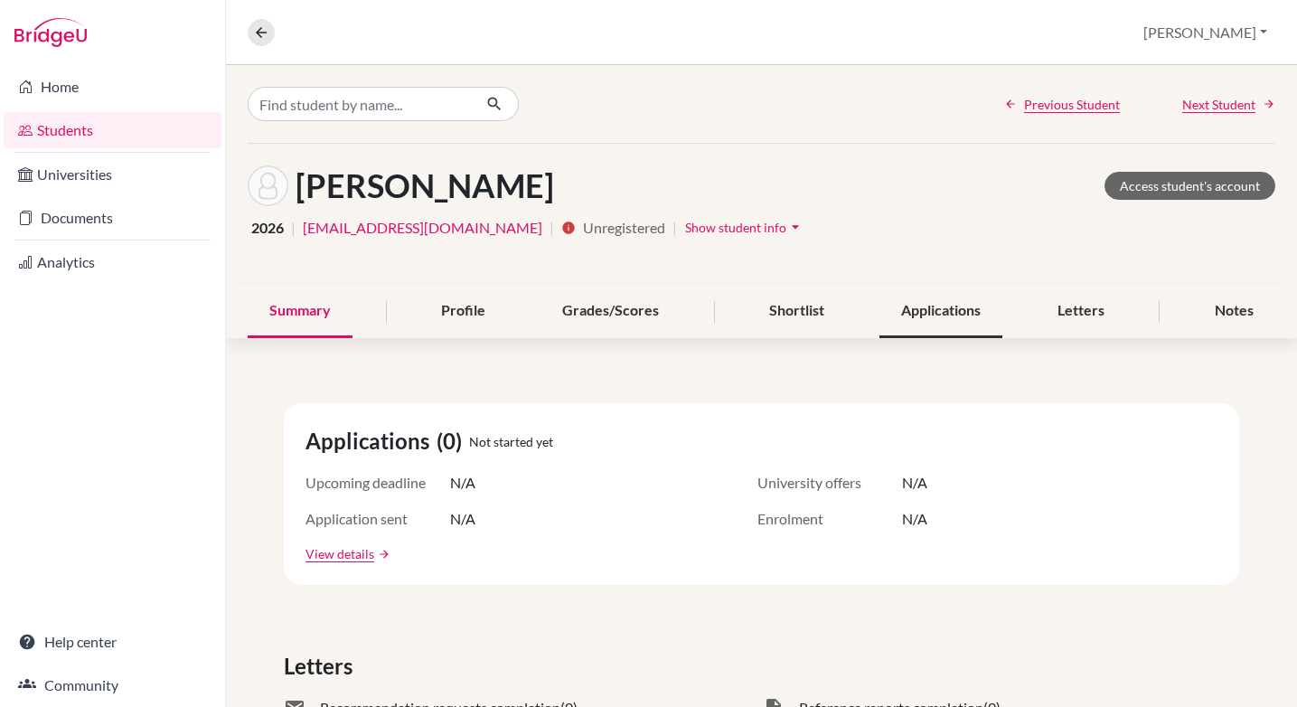
click at [940, 313] on div "Applications" at bounding box center [940, 311] width 123 height 53
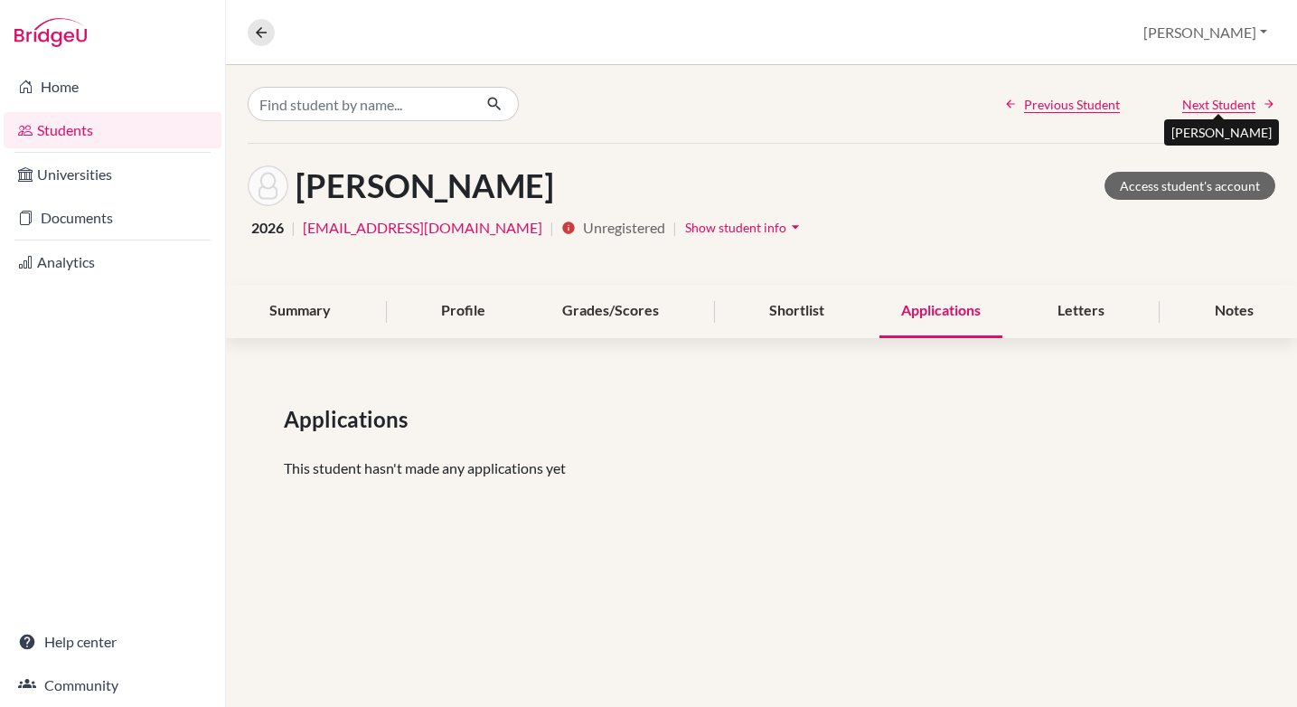
click at [1213, 102] on span "Next Student" at bounding box center [1218, 104] width 73 height 19
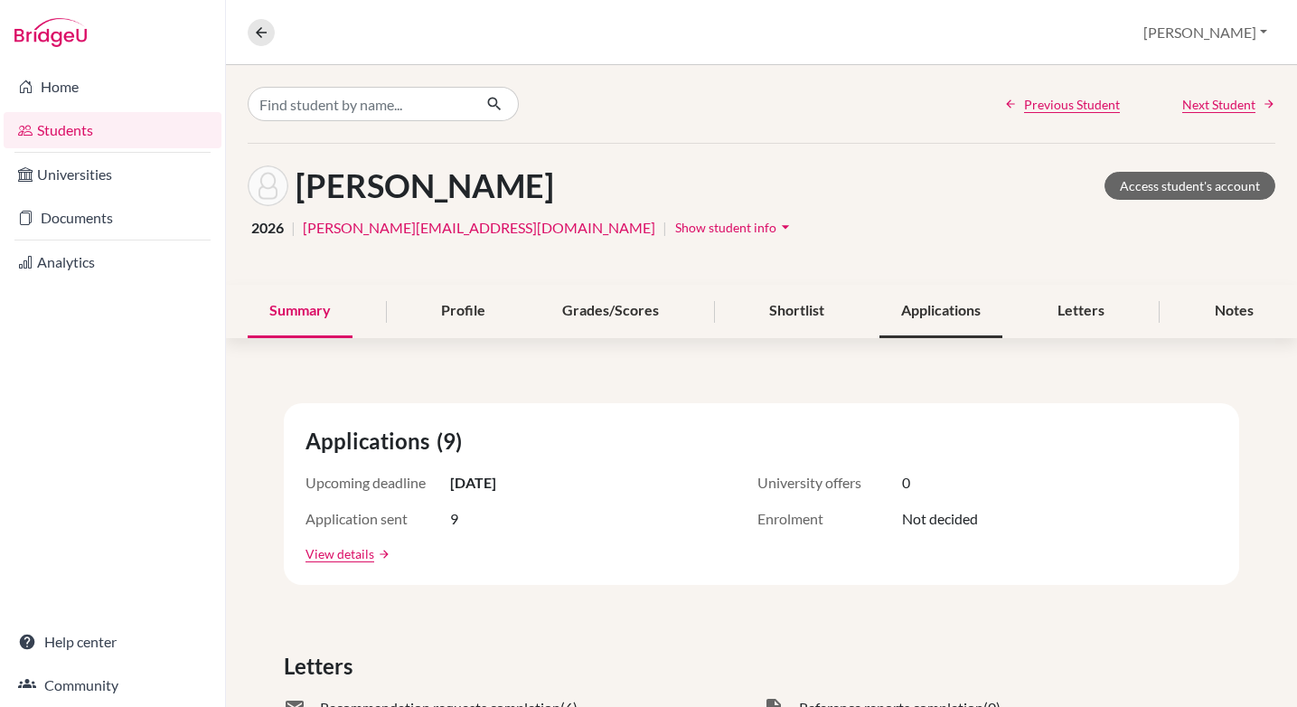
click at [940, 314] on div "Applications" at bounding box center [940, 311] width 123 height 53
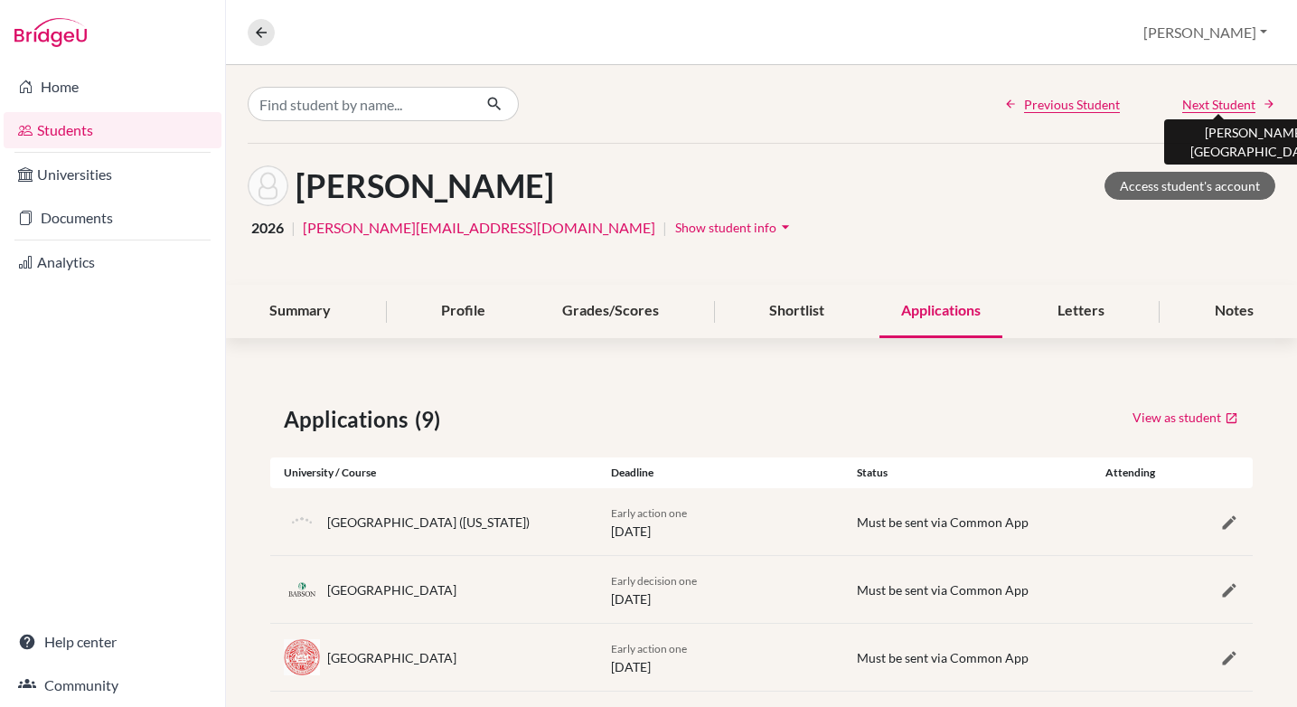
click at [1208, 106] on span "Next Student" at bounding box center [1218, 104] width 73 height 19
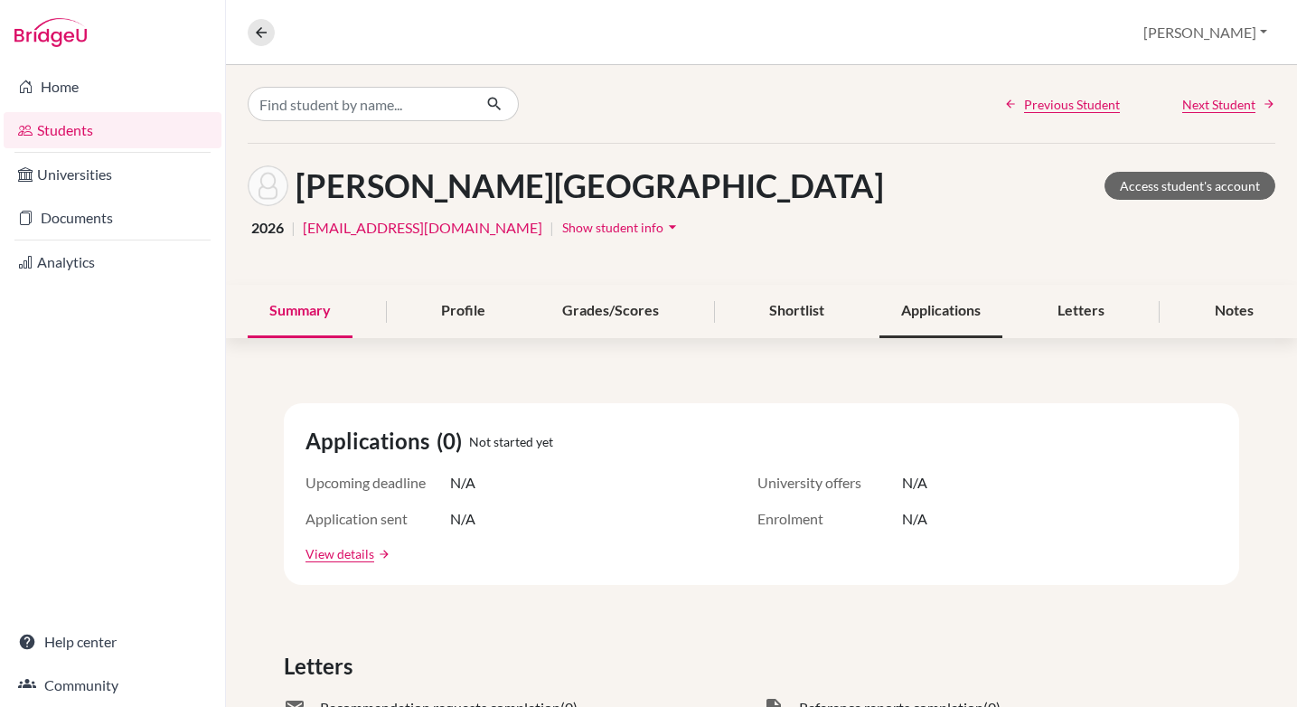
click at [933, 318] on div "Applications" at bounding box center [940, 311] width 123 height 53
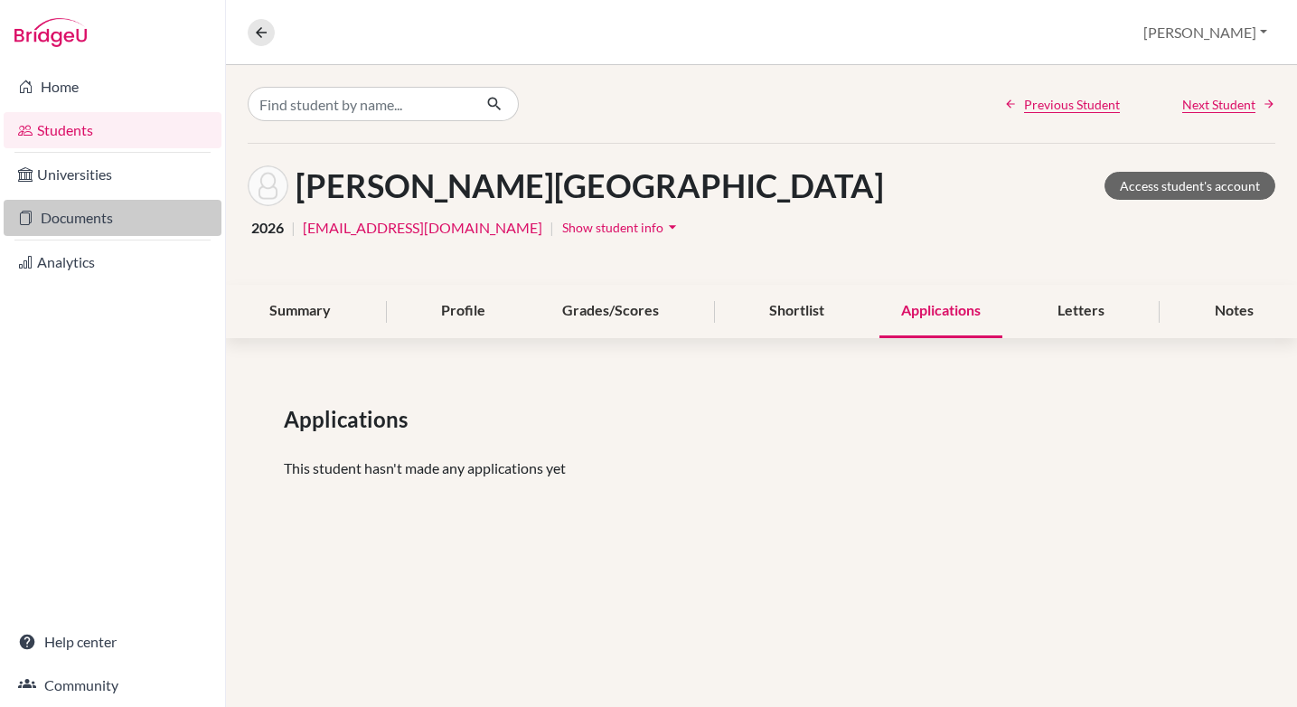
click at [78, 218] on link "Documents" at bounding box center [113, 218] width 218 height 36
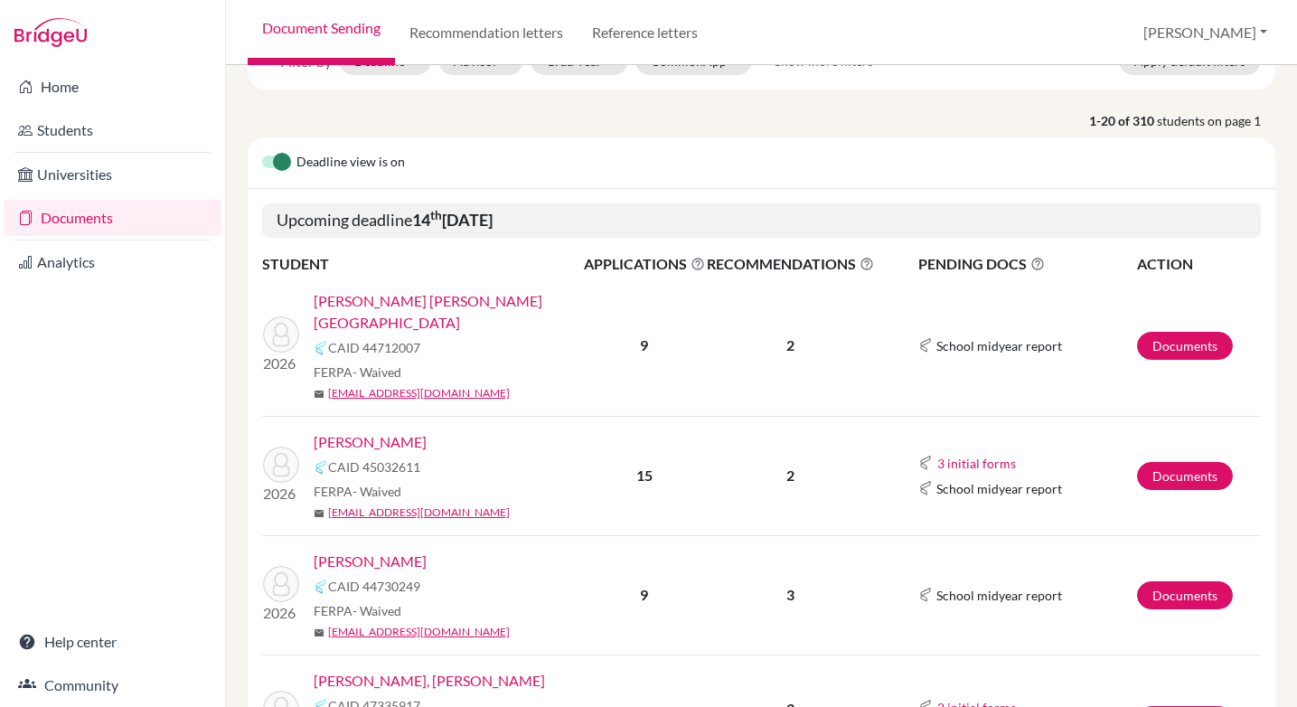
scroll to position [164, 0]
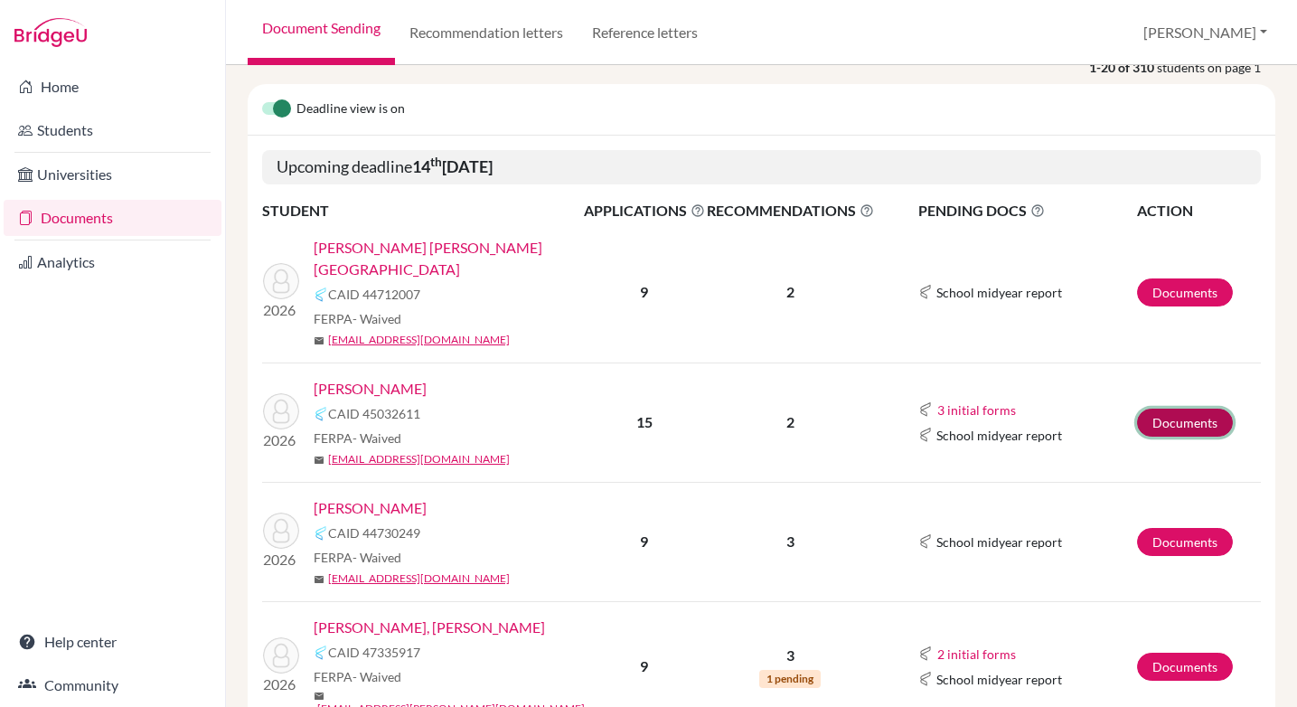
click at [1177, 408] on link "Documents" at bounding box center [1185, 422] width 96 height 28
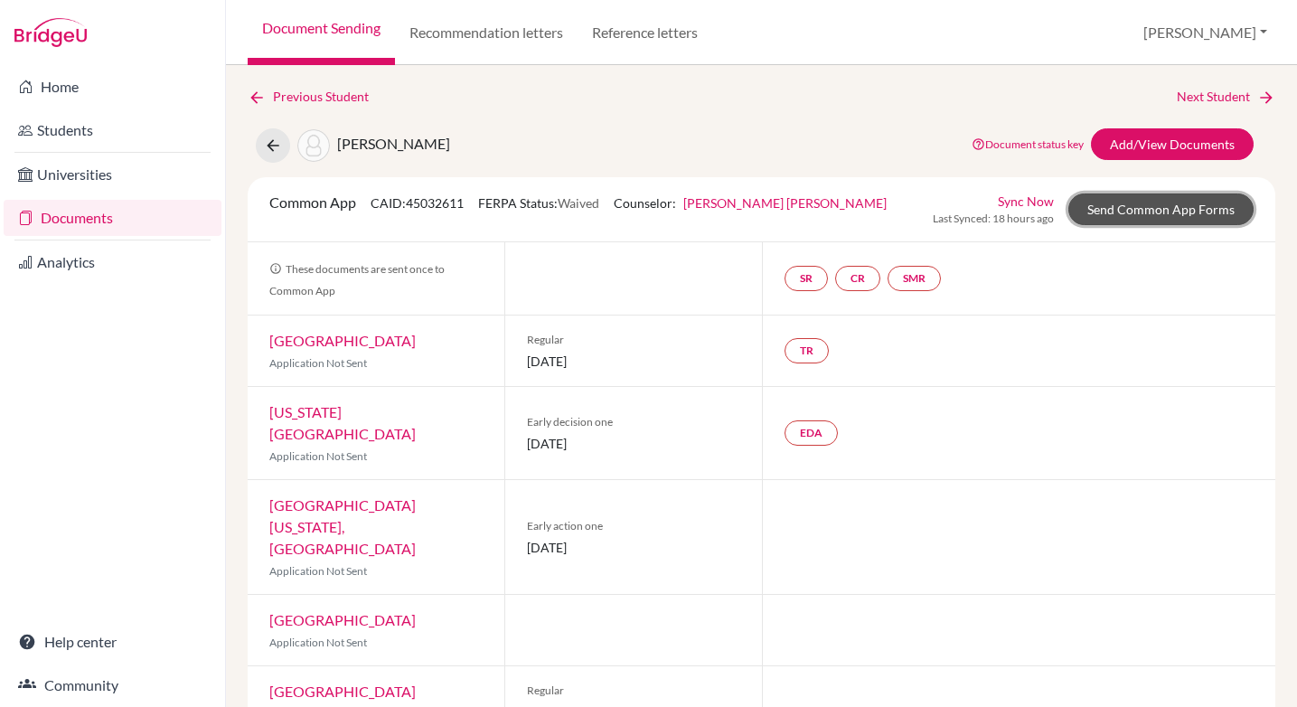
click at [1133, 204] on link "Send Common App Forms" at bounding box center [1160, 209] width 185 height 32
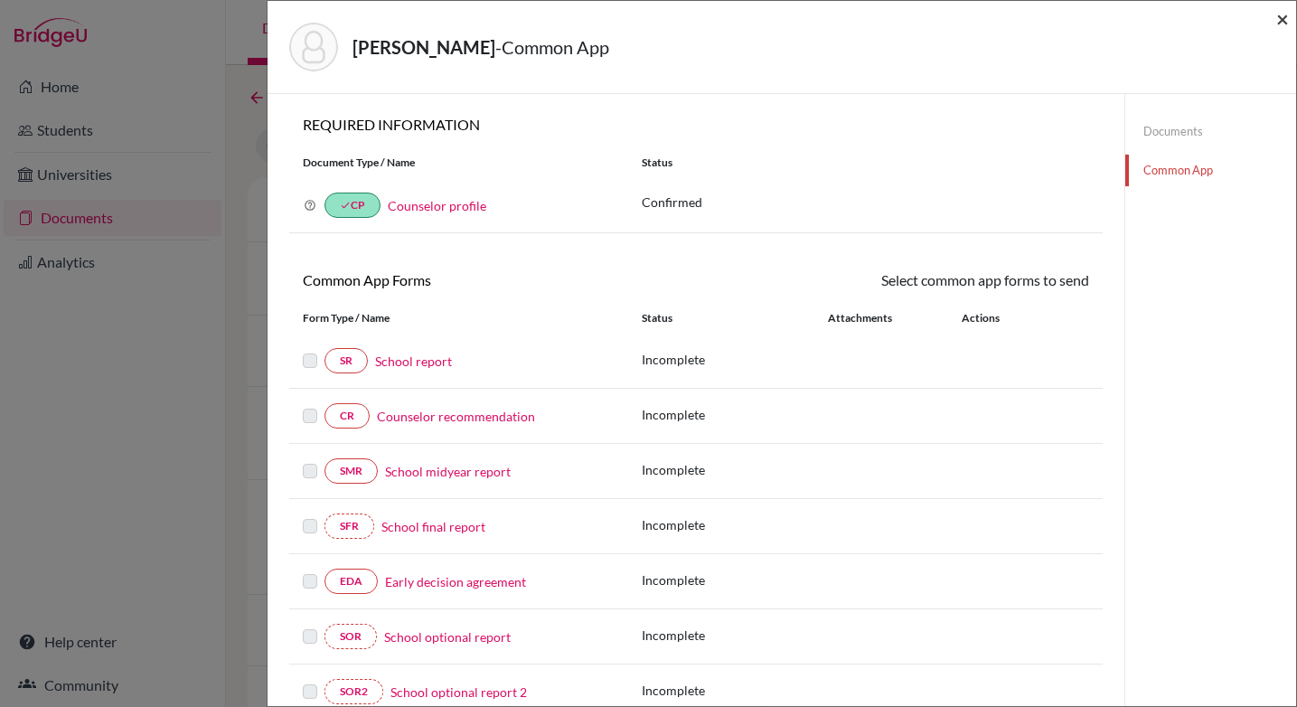
click at [1280, 18] on span "×" at bounding box center [1282, 18] width 13 height 26
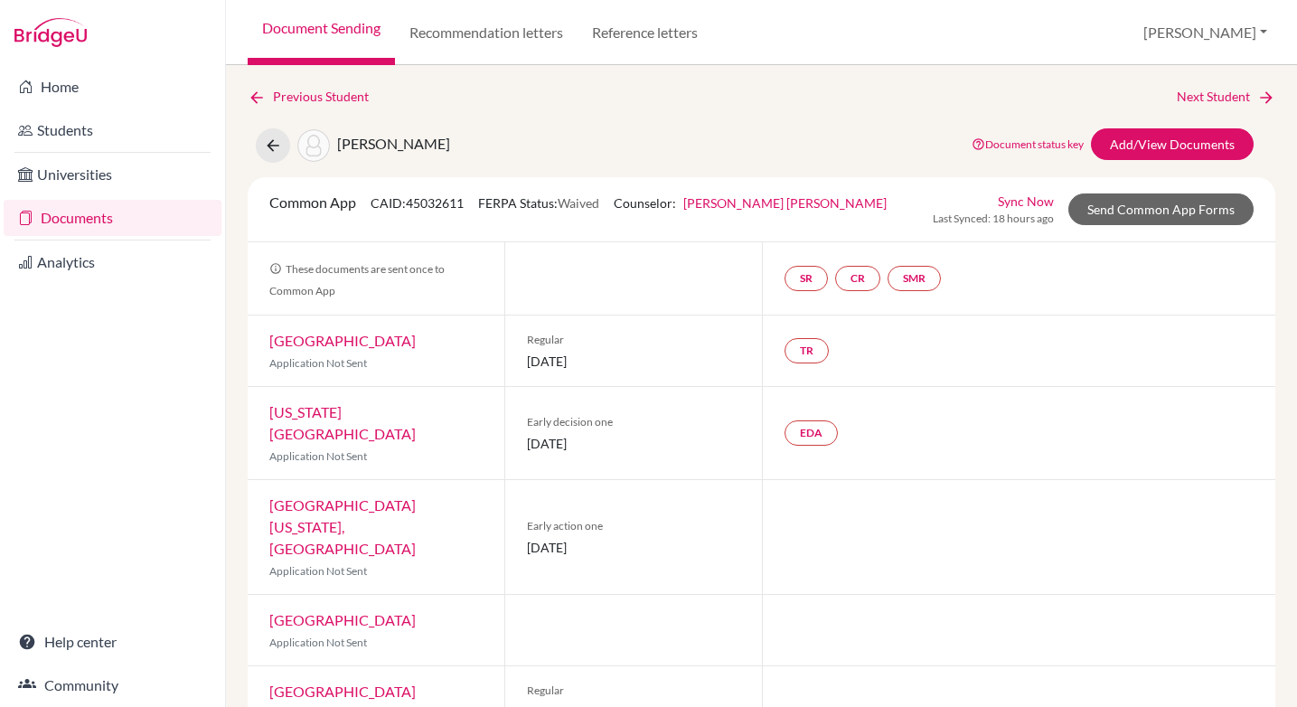
click at [74, 218] on link "Documents" at bounding box center [113, 218] width 218 height 36
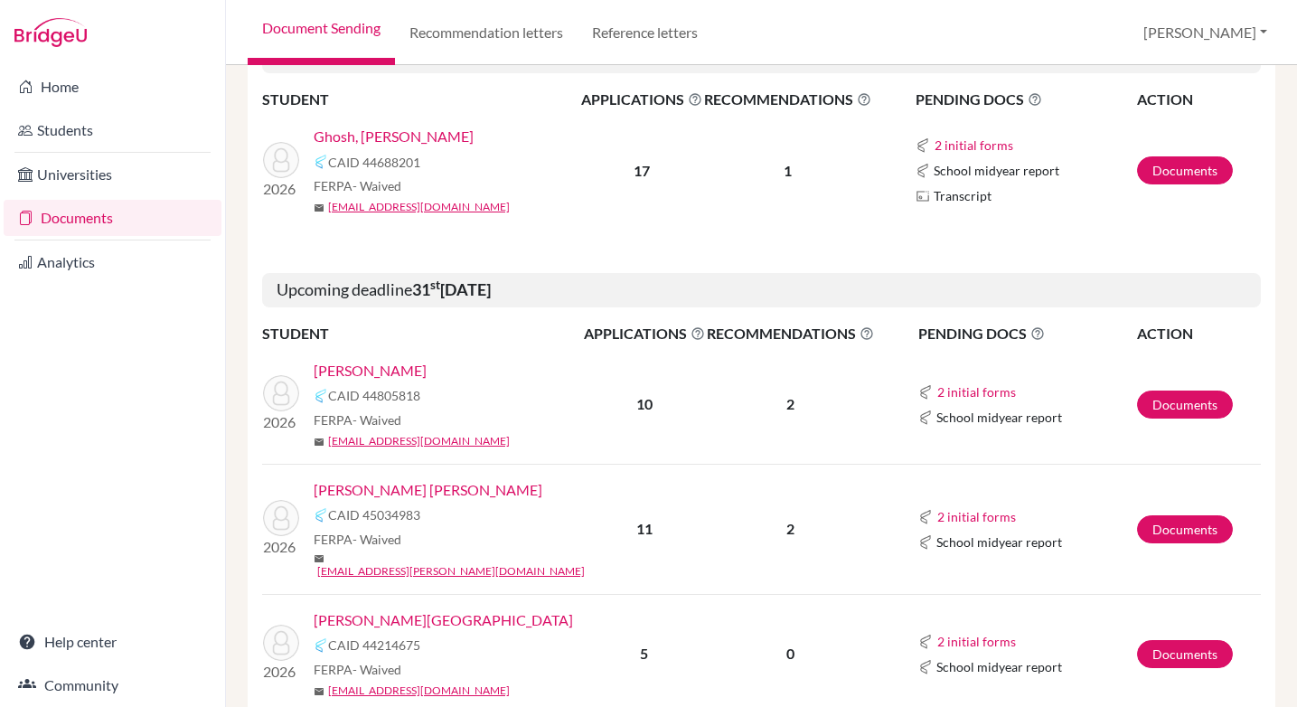
scroll to position [2435, 0]
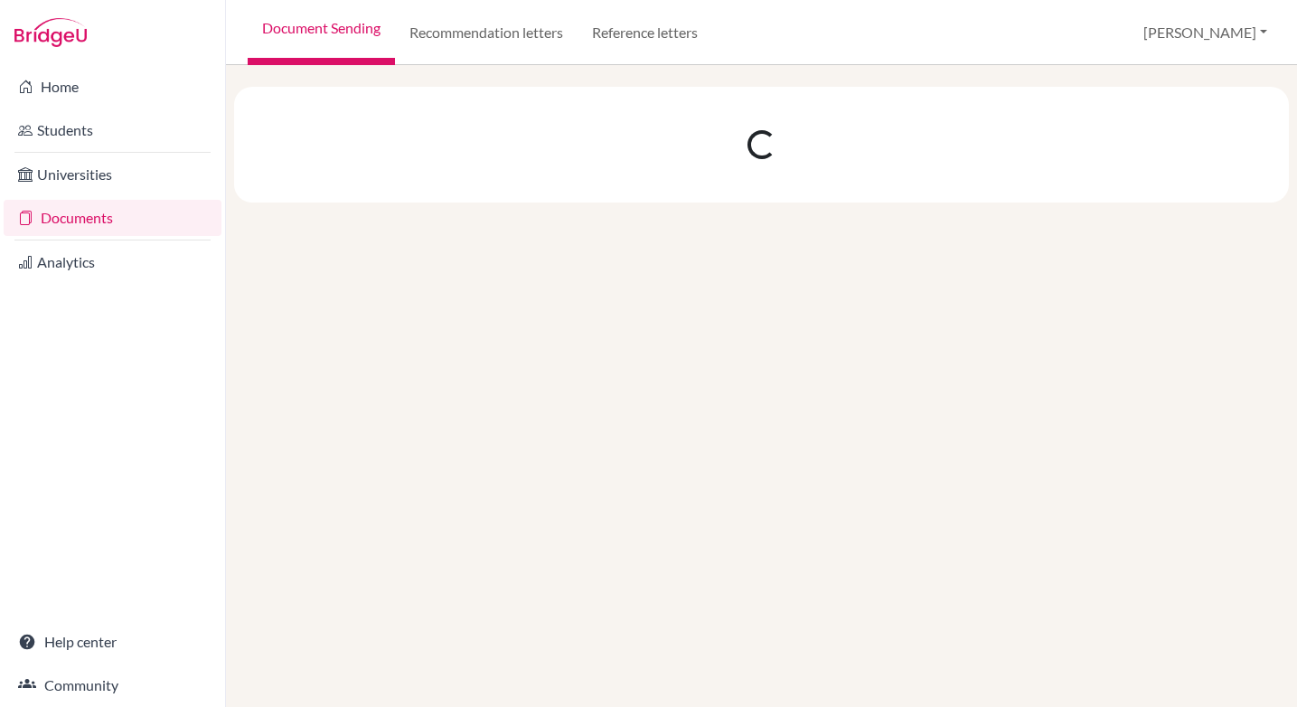
scroll to position [0, 0]
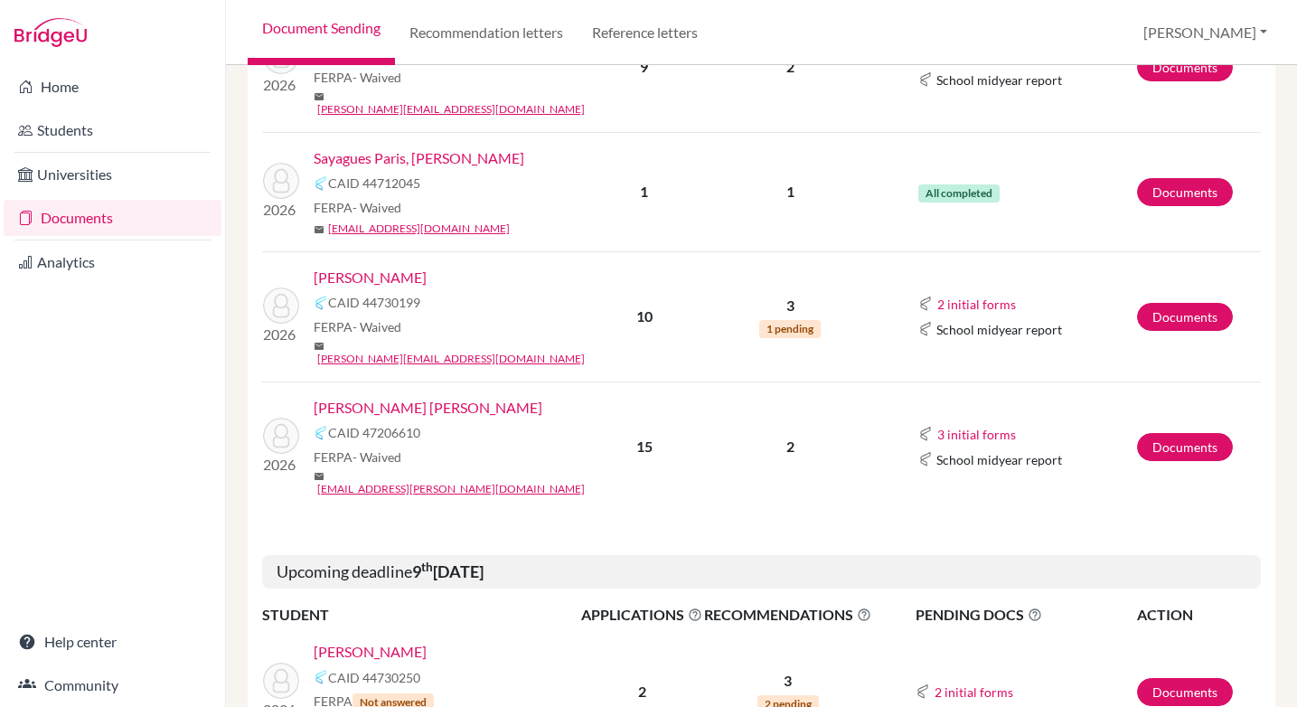
scroll to position [2321, 0]
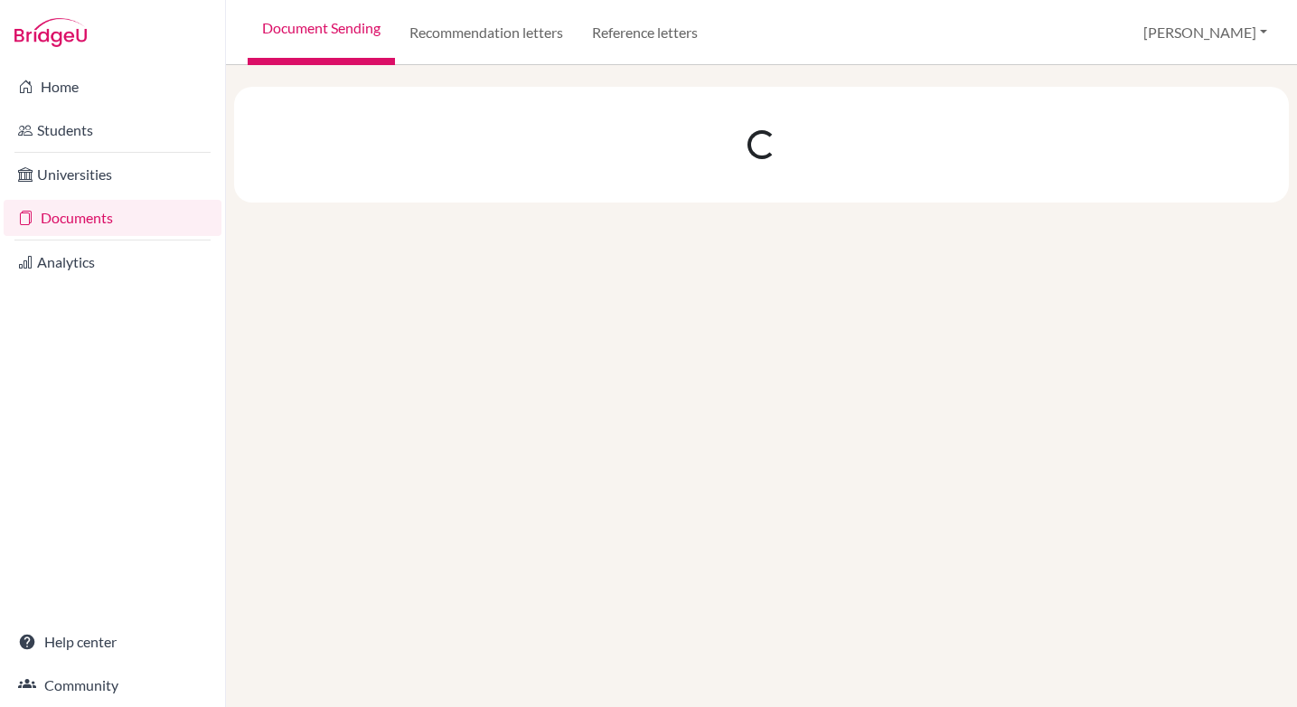
scroll to position [0, 0]
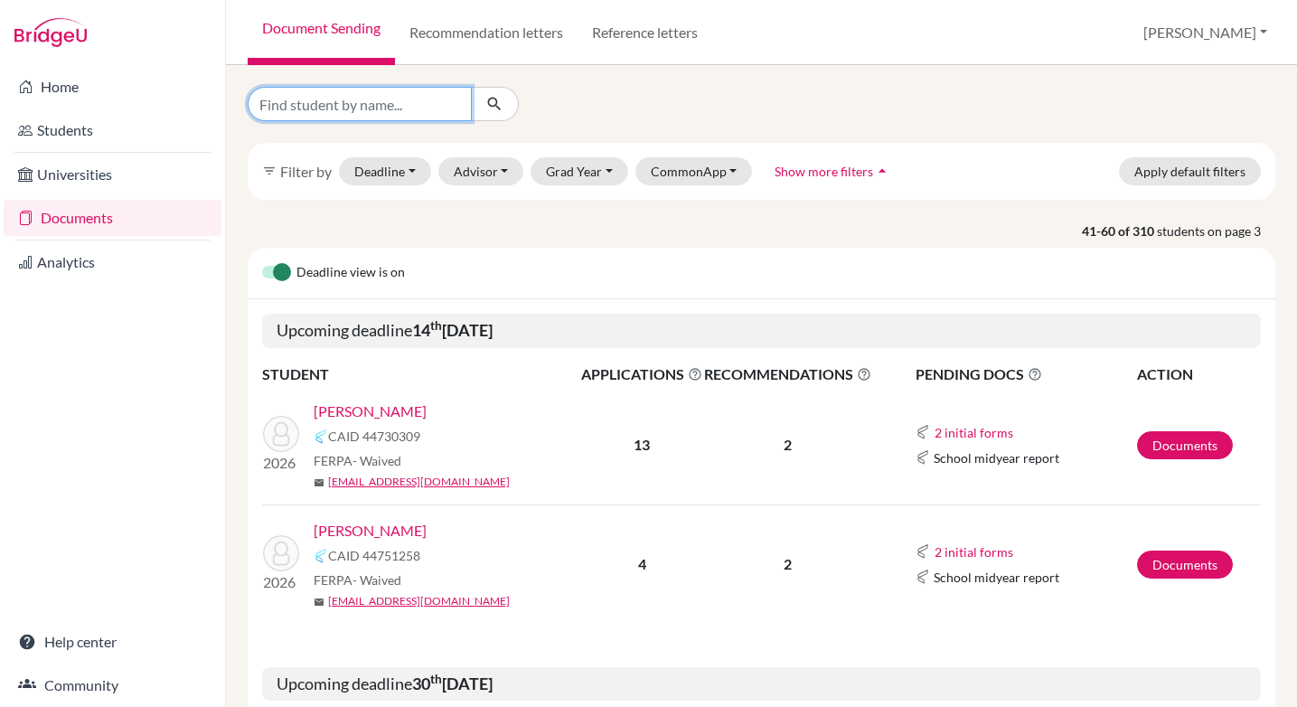
click at [325, 111] on input "Find student by name..." at bounding box center [360, 104] width 224 height 34
type input "milian"
click button "submit" at bounding box center [495, 104] width 48 height 34
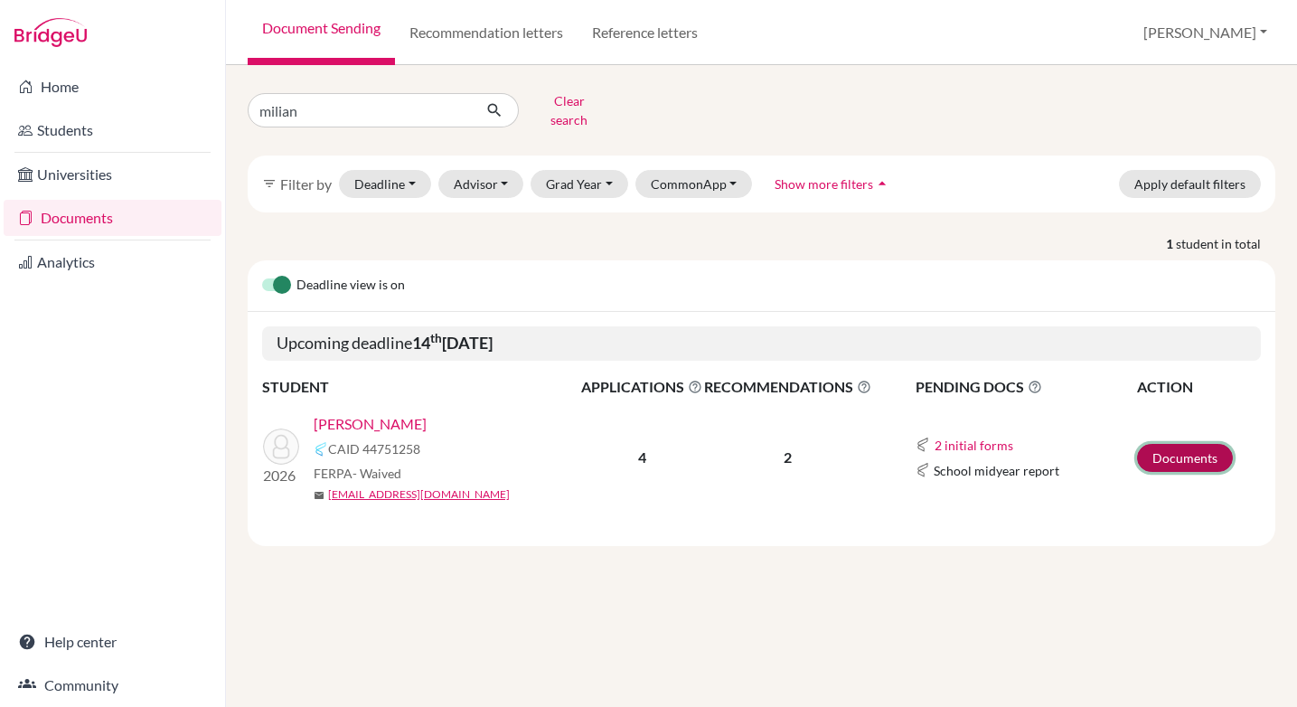
click at [1178, 444] on link "Documents" at bounding box center [1185, 458] width 96 height 28
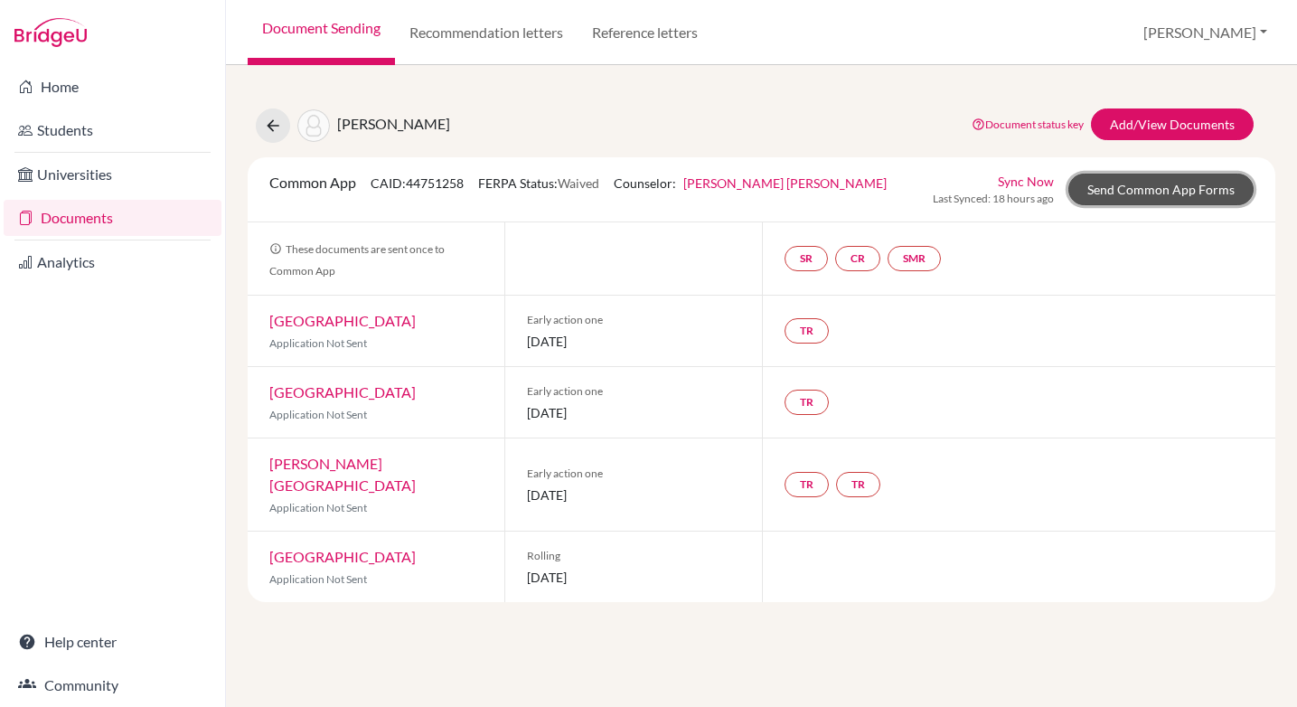
click at [1150, 186] on link "Send Common App Forms" at bounding box center [1160, 189] width 185 height 32
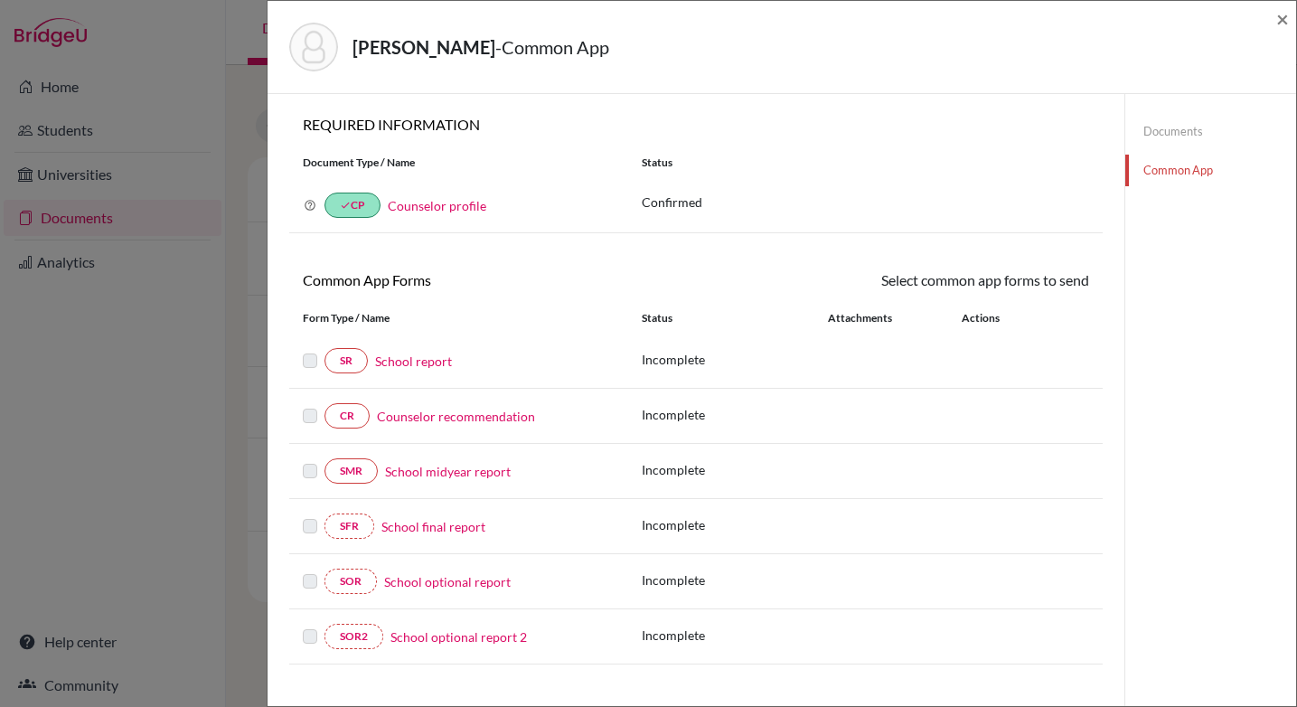
click at [464, 415] on link "Counselor recommendation" at bounding box center [456, 416] width 158 height 19
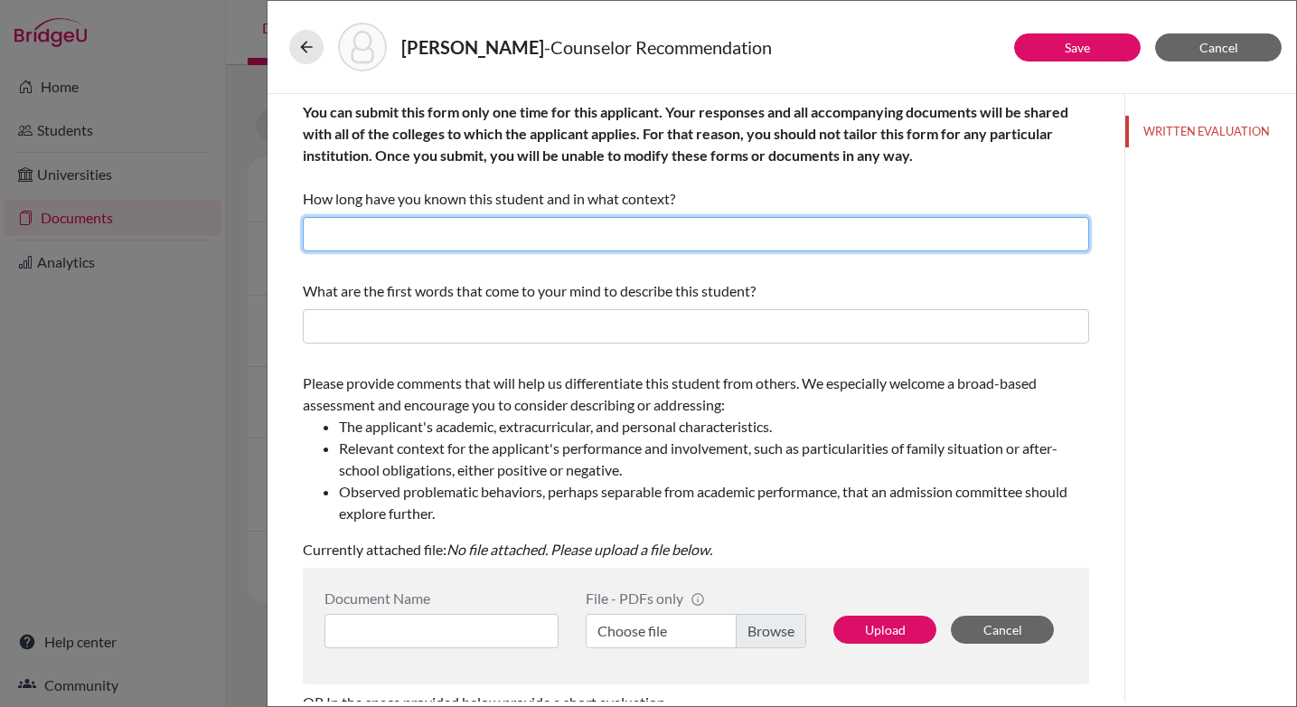
click at [398, 232] on input "text" at bounding box center [696, 234] width 786 height 34
type input "For almost three years as his college counselor"
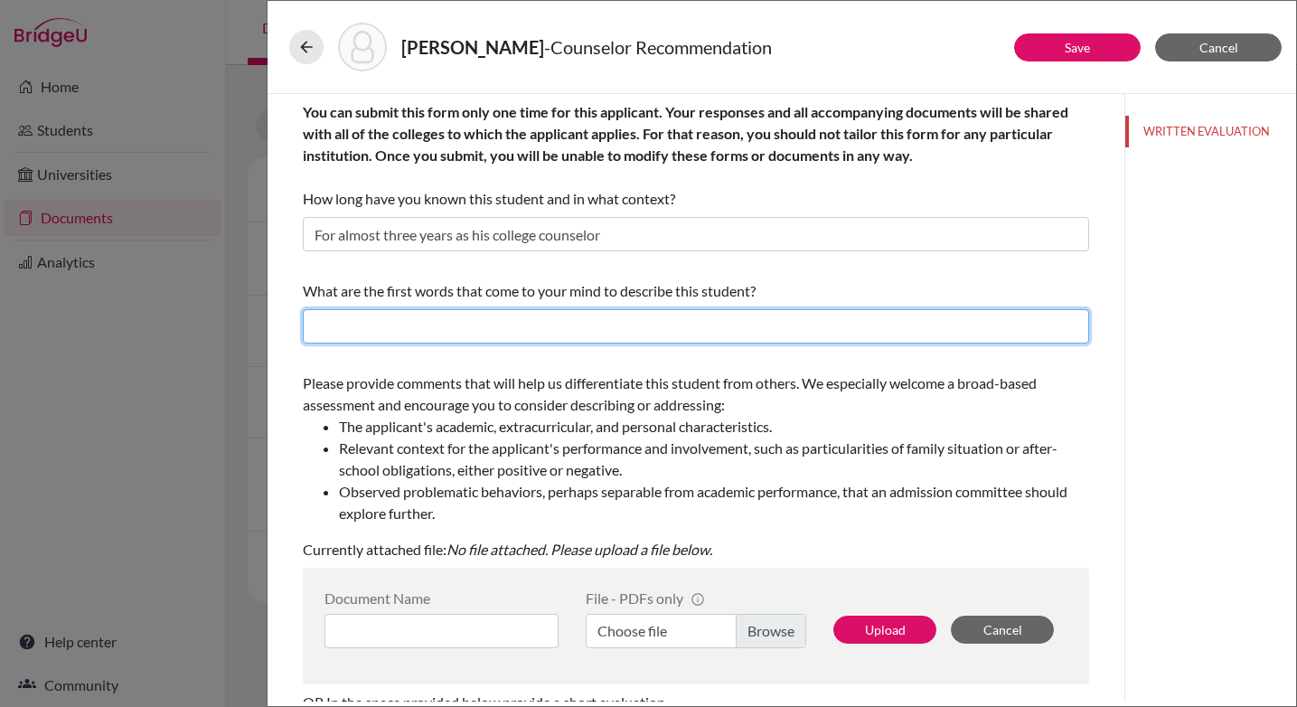
type input "He is hardworking, determined, empathic, and a great team player"
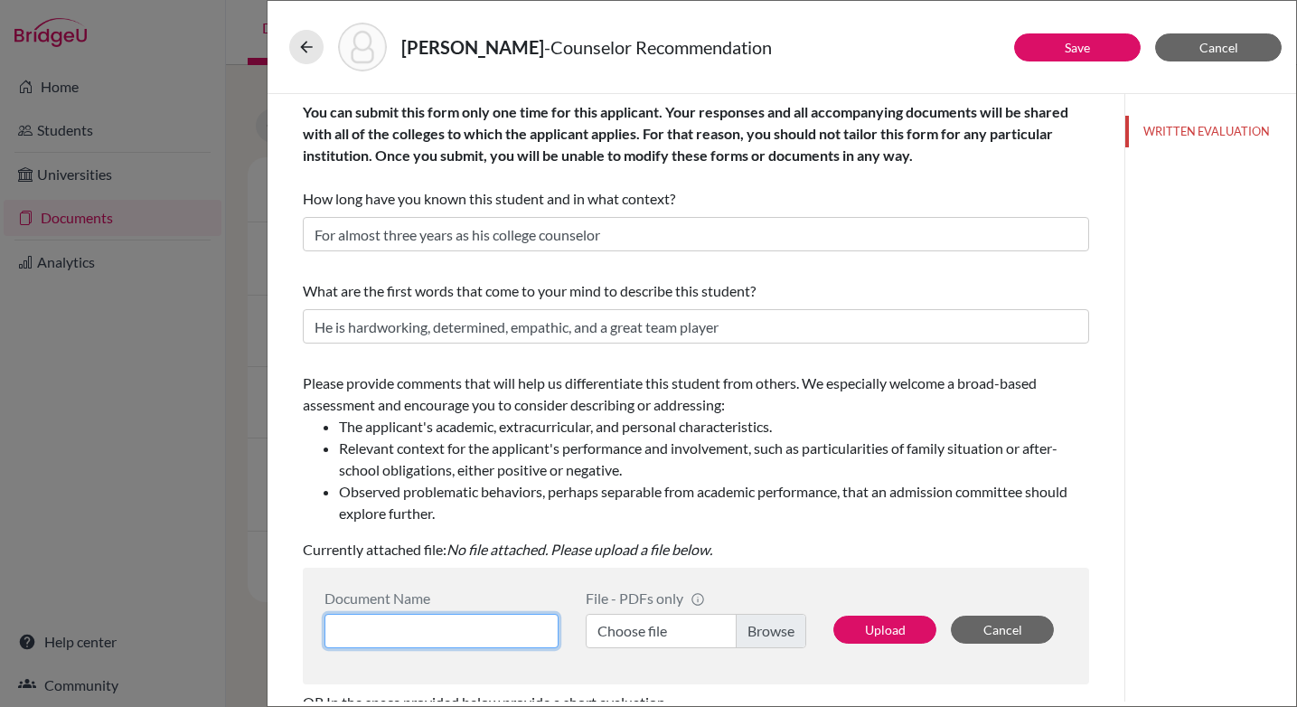
type input "Counselor LOR"
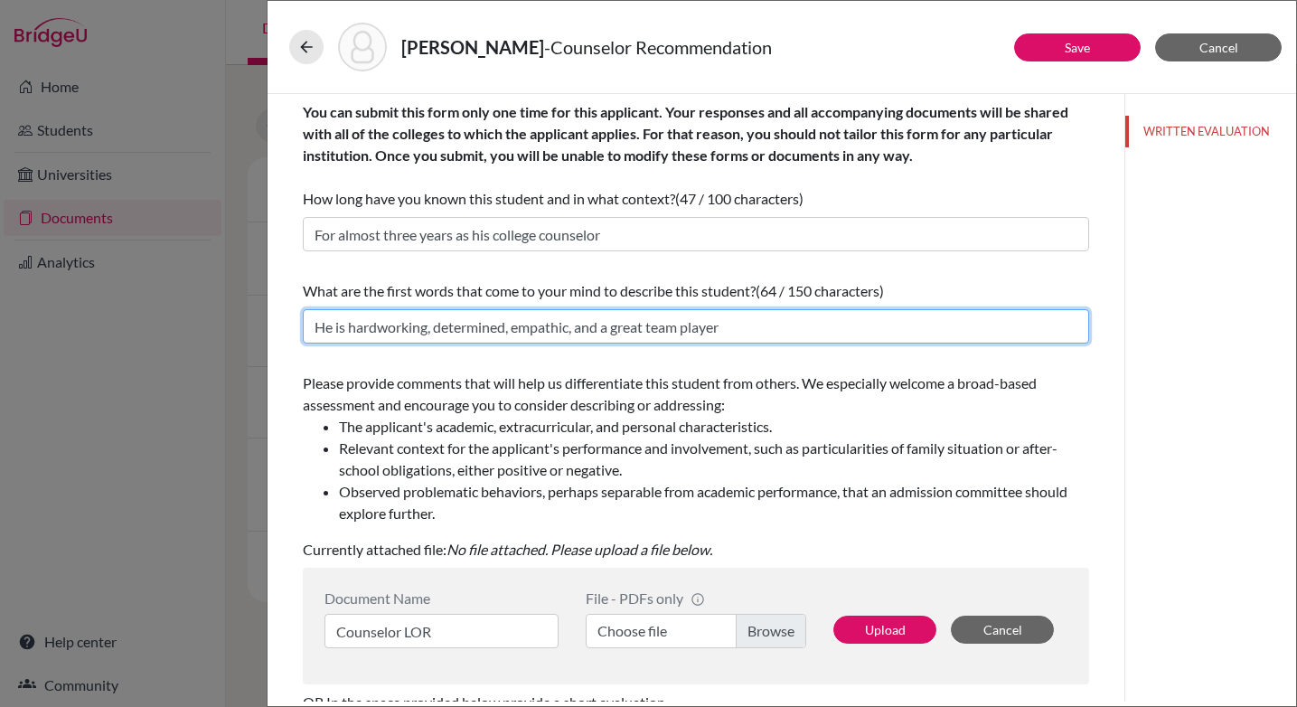
drag, startPoint x: 324, startPoint y: 327, endPoint x: 256, endPoint y: 333, distance: 69.0
click at [256, 333] on div "[PERSON_NAME] - Counselor Recommendation Save Cancel You can submit this form o…" at bounding box center [648, 353] width 1297 height 707
click at [323, 324] on input "He is hardworking, determined, empathic, and a great team player" at bounding box center [696, 326] width 786 height 34
drag, startPoint x: 326, startPoint y: 324, endPoint x: 299, endPoint y: 330, distance: 27.6
click at [299, 330] on div "You can submit this form only one time for this applicant. Your responses and a…" at bounding box center [695, 547] width 829 height 906
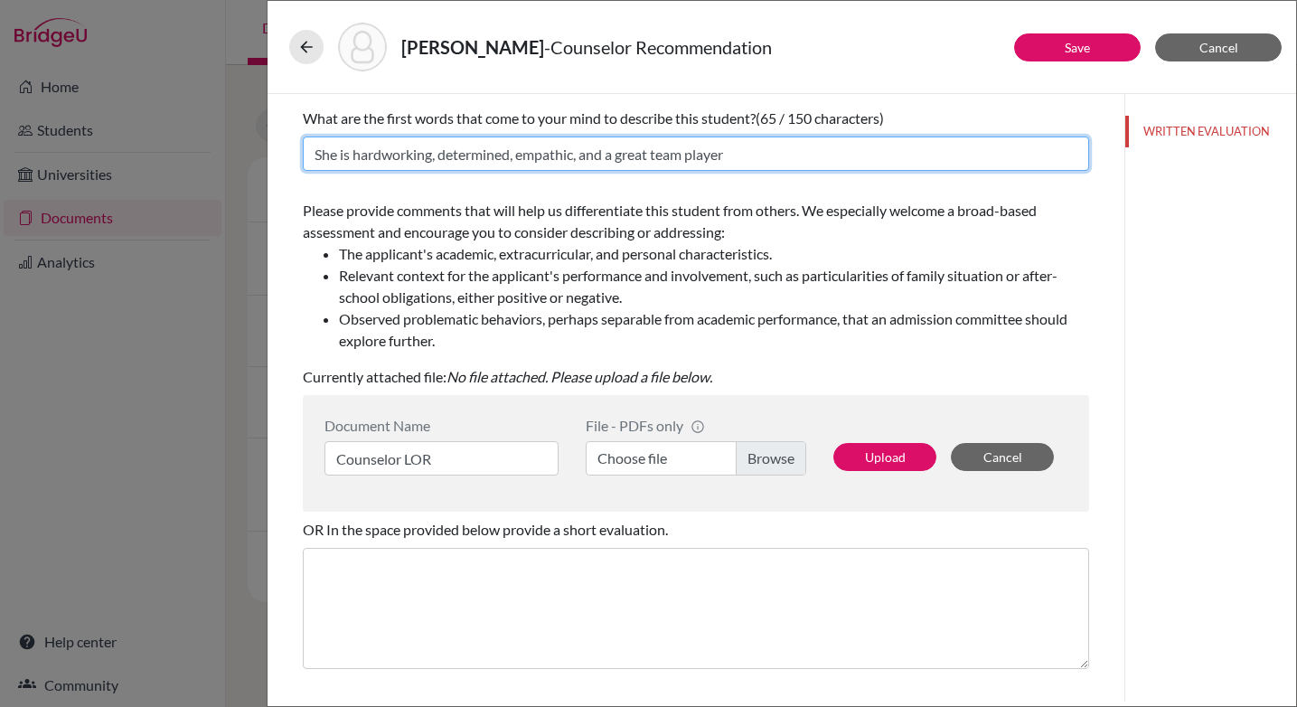
scroll to position [173, 0]
type input "She is hardworking, determined, empathic, and a great team player"
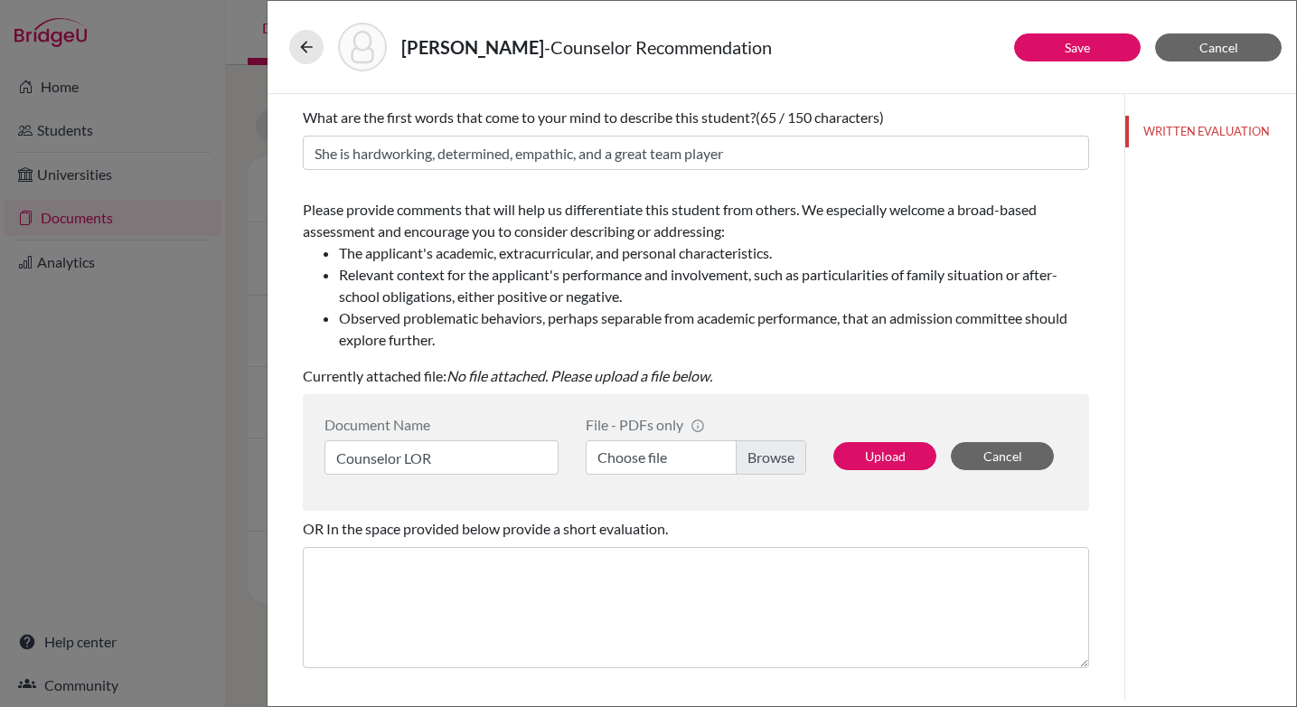
click at [778, 454] on label "Choose file" at bounding box center [695, 457] width 220 height 34
click at [778, 454] on input "Choose file" at bounding box center [695, 457] width 220 height 34
click at [889, 454] on button "Upload" at bounding box center [884, 456] width 103 height 28
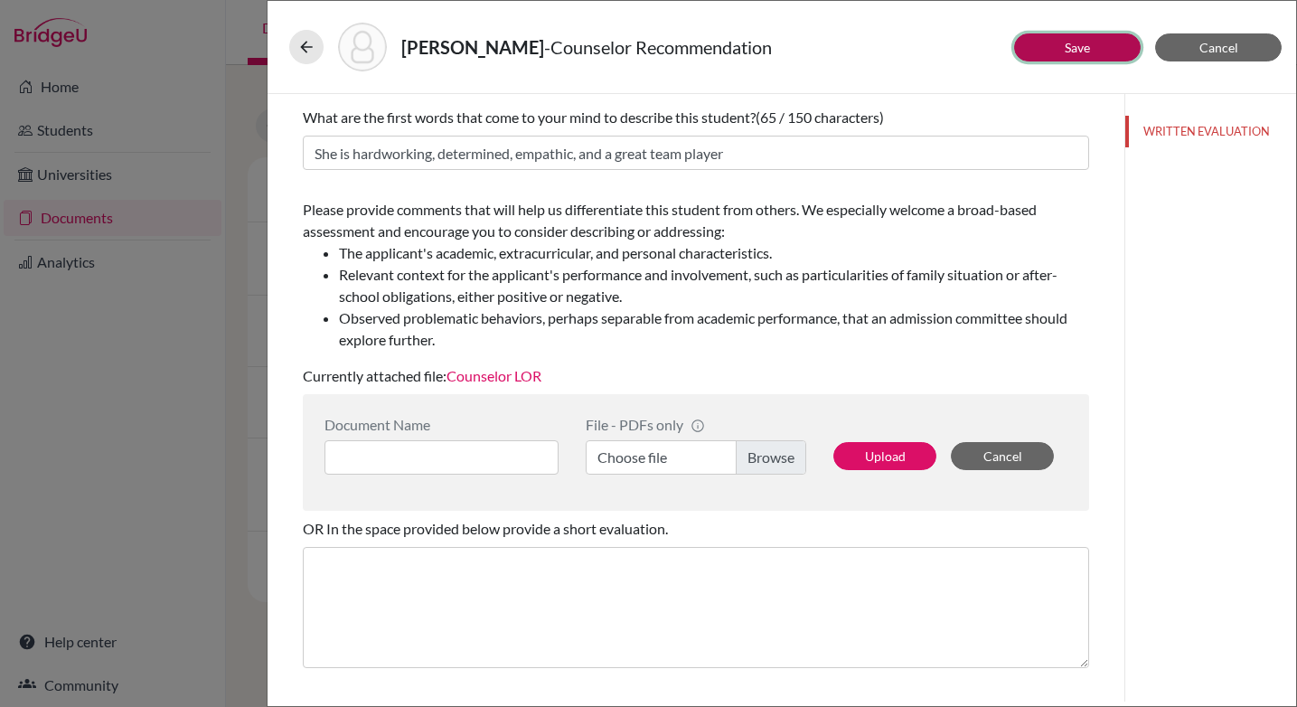
click at [1062, 42] on button "Save" at bounding box center [1077, 47] width 126 height 28
